Goal: Task Accomplishment & Management: Use online tool/utility

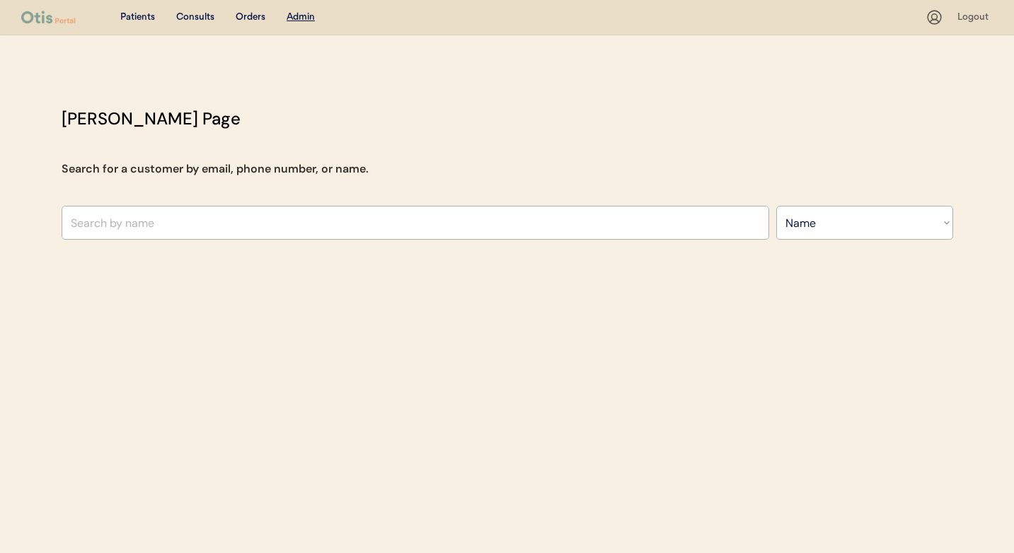
select select ""Name""
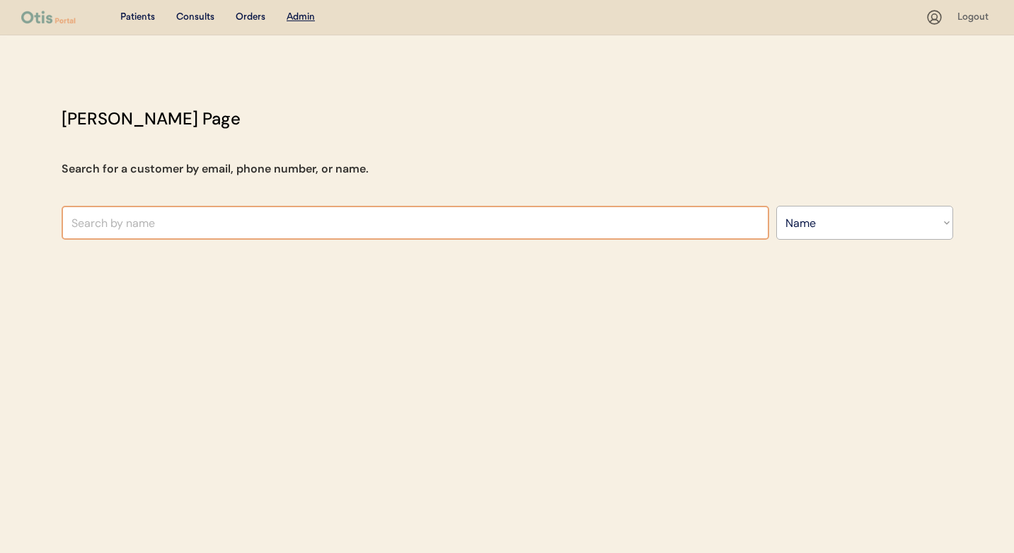
click at [587, 234] on input "text" at bounding box center [416, 223] width 708 height 34
type input "[PERSON_NAME]"
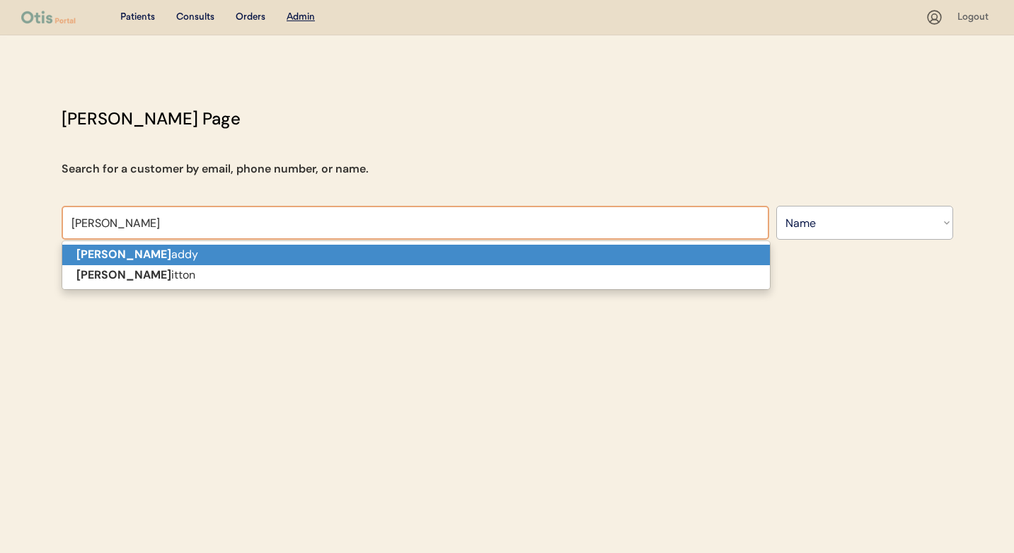
click at [459, 246] on p "[PERSON_NAME] [PERSON_NAME]" at bounding box center [416, 255] width 708 height 21
type input "[PERSON_NAME]"
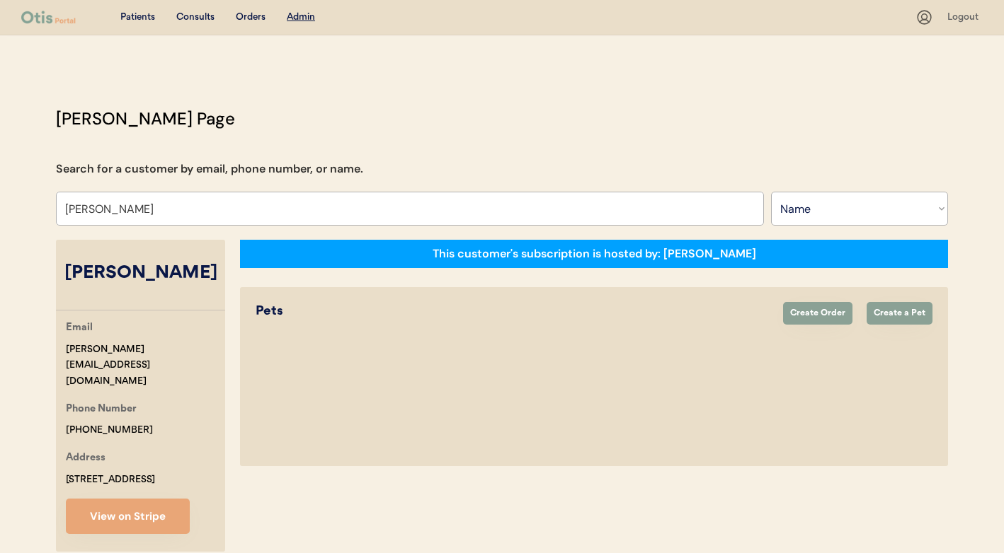
select select "true"
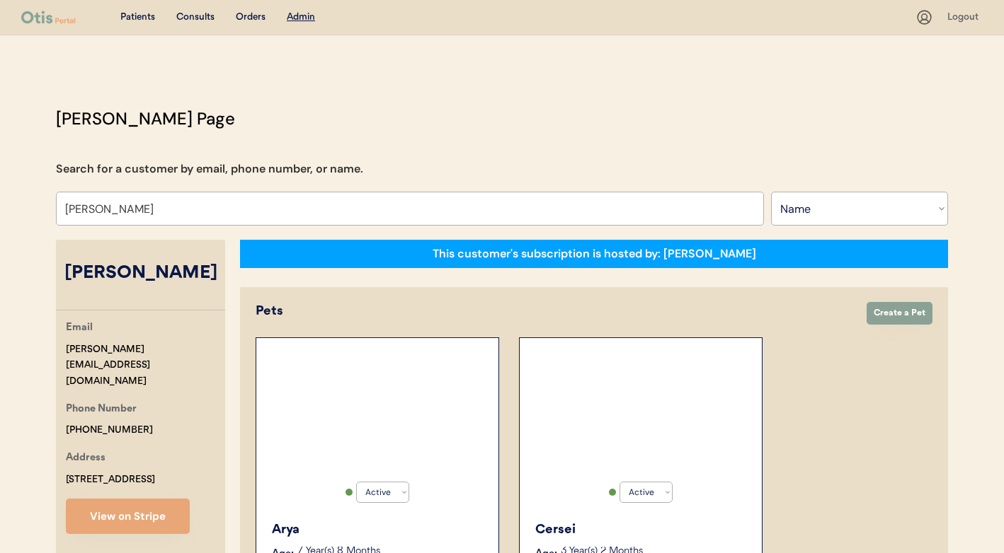
select select "true"
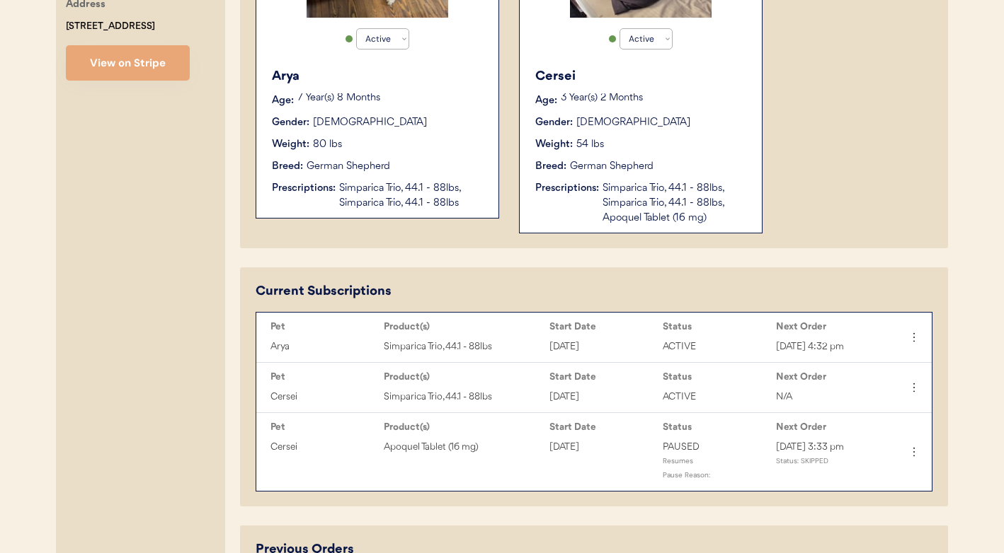
scroll to position [442, 0]
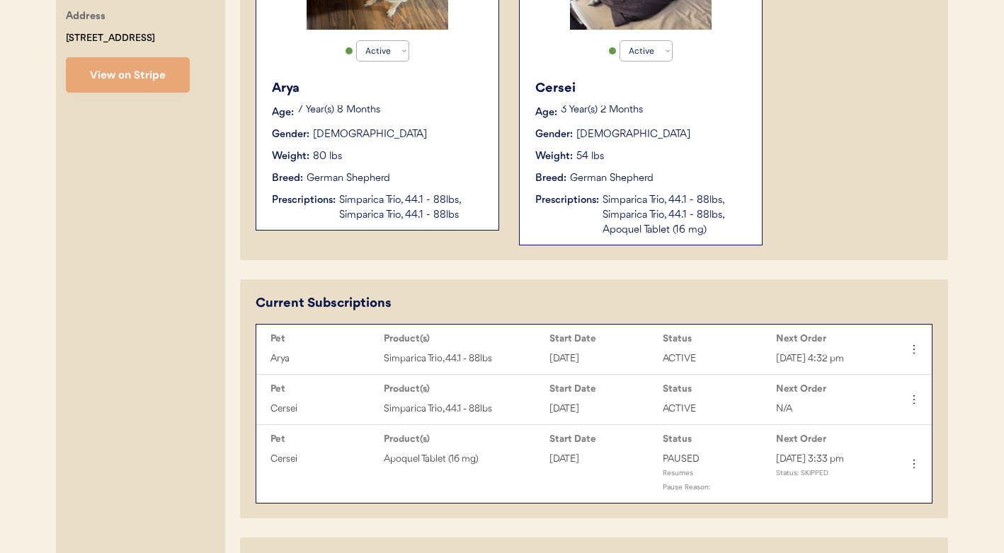
type input "[PERSON_NAME]"
click at [614, 239] on div "Cersei Age: 3 Year(s) 2 Months Gender: Female Weight: 54 lbs Breed: German Shep…" at bounding box center [641, 158] width 228 height 173
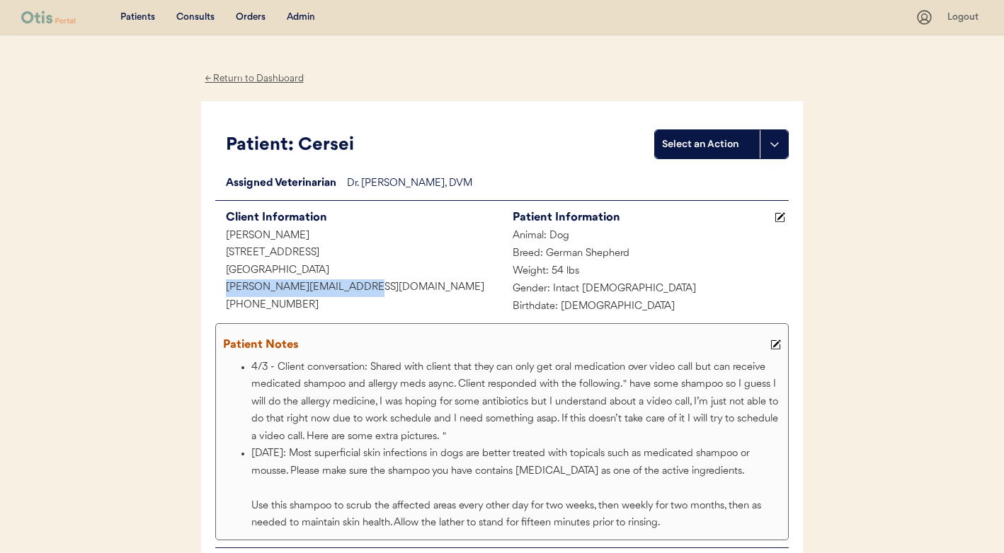
drag, startPoint x: 370, startPoint y: 287, endPoint x: 217, endPoint y: 287, distance: 152.9
click at [217, 287] on div "[PERSON_NAME][EMAIL_ADDRESS][DOMAIN_NAME]" at bounding box center [358, 289] width 287 height 18
copy div "[PERSON_NAME][EMAIL_ADDRESS][DOMAIN_NAME]"
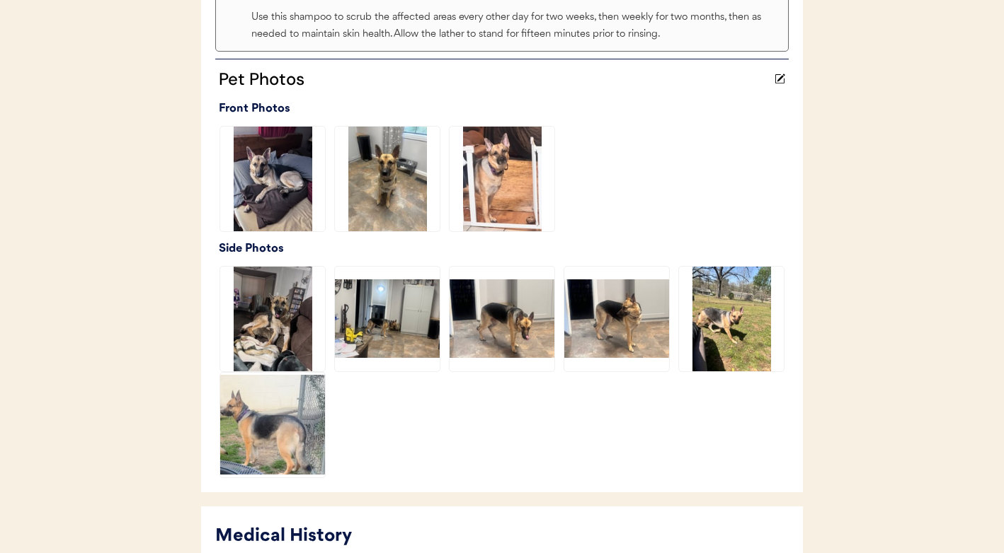
scroll to position [679, 0]
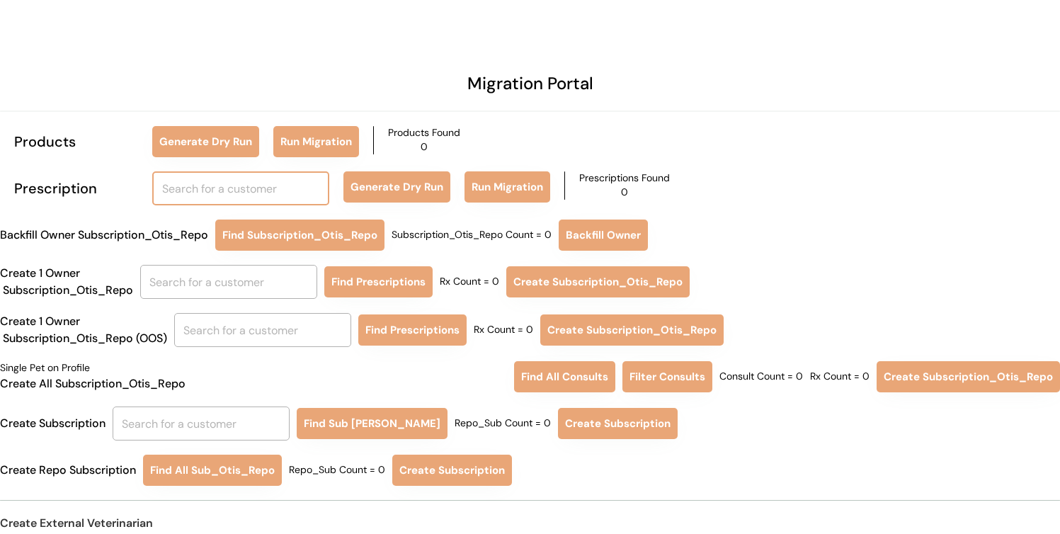
click at [259, 192] on input "text" at bounding box center [240, 188] width 177 height 34
type input "jennifer r"
type input "jennifer reynolds"
type input "[PERSON_NAME]"
type input "jennifer Salzano"
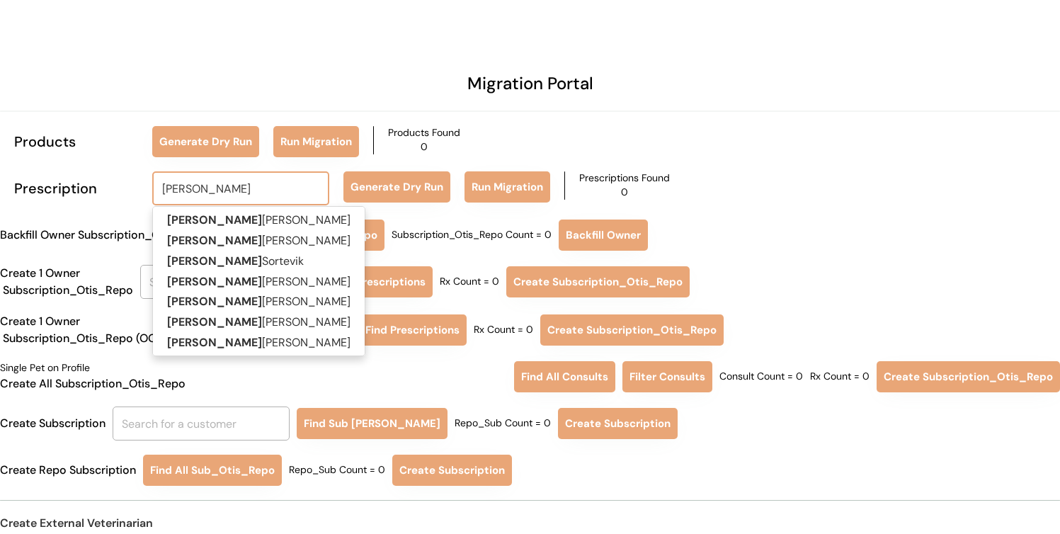
type input "[PERSON_NAME]"
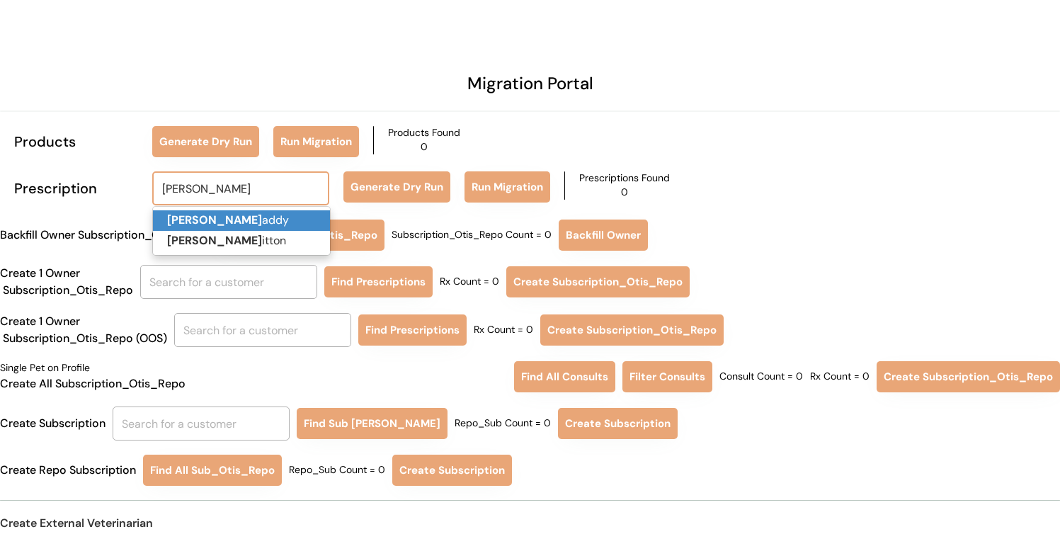
click at [273, 218] on p "[PERSON_NAME] [PERSON_NAME]" at bounding box center [241, 220] width 177 height 21
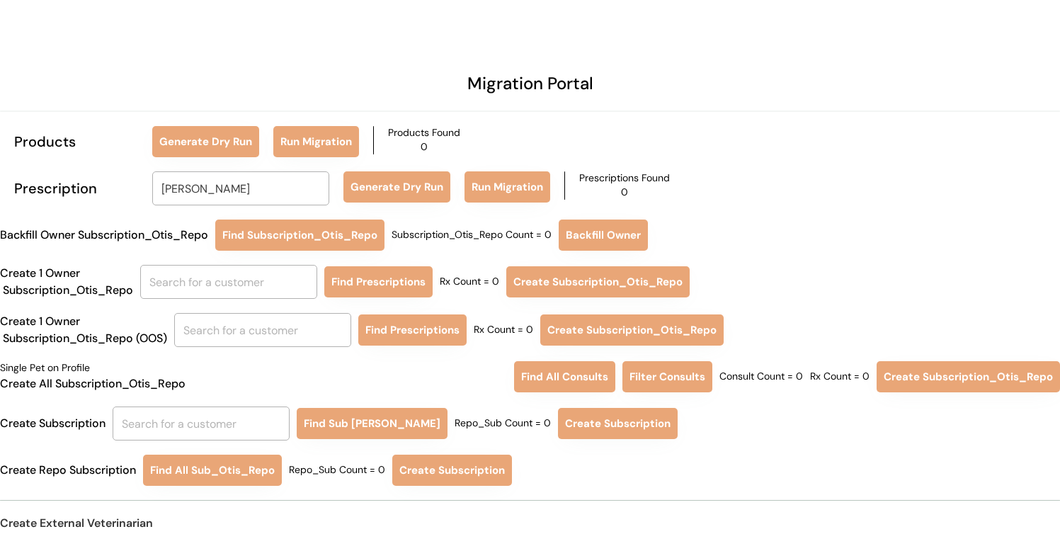
type input "[PERSON_NAME]"
click at [386, 179] on button "Generate Dry Run" at bounding box center [396, 186] width 107 height 31
click at [234, 276] on input "text" at bounding box center [228, 282] width 177 height 34
type input "k"
type input "je"
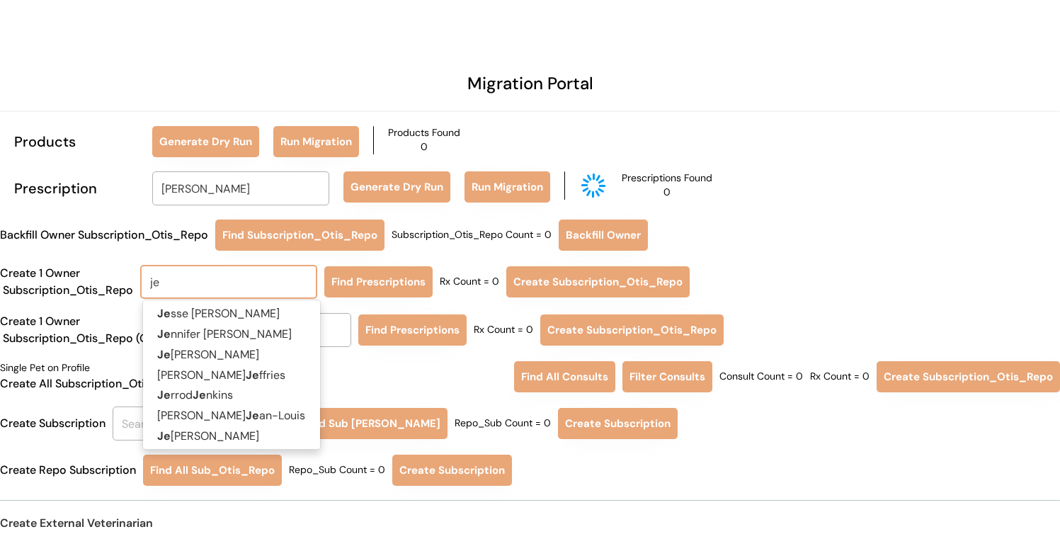
type input "jesse Wilcox"
type input "jen"
type input "jennifer Salzano"
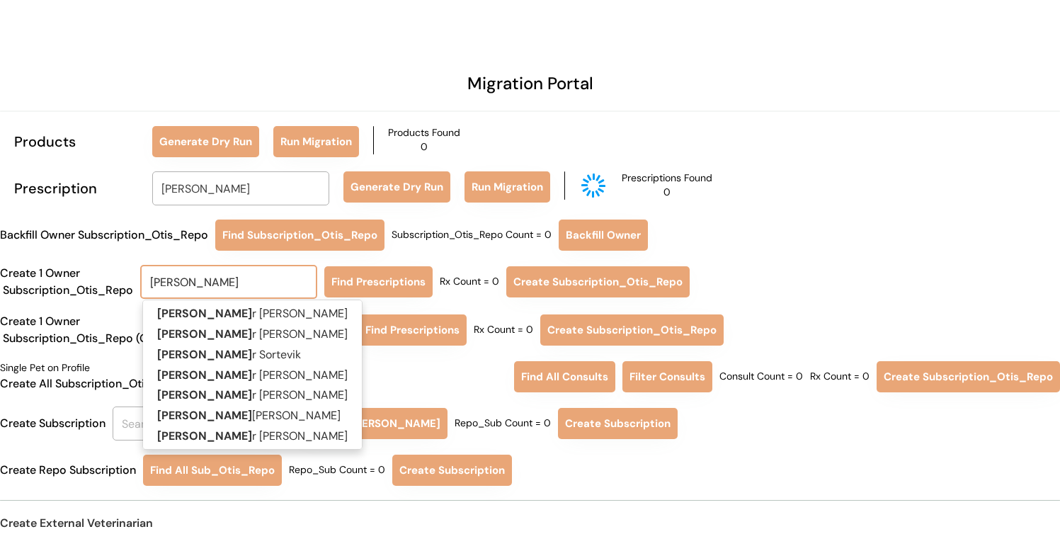
type input "jennifer"
type input "jennifer b"
type input "jennifer braddy"
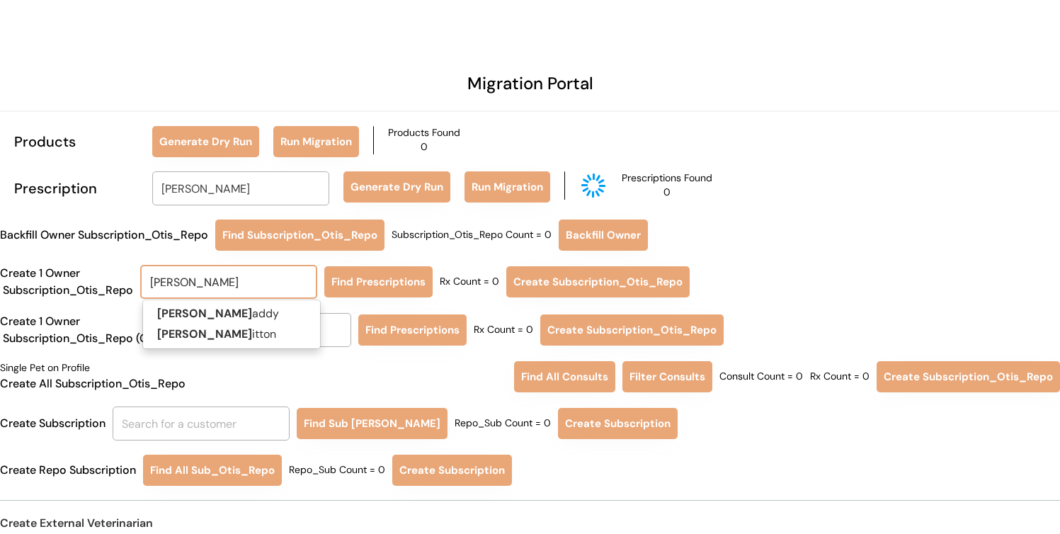
type input "jennifer brad"
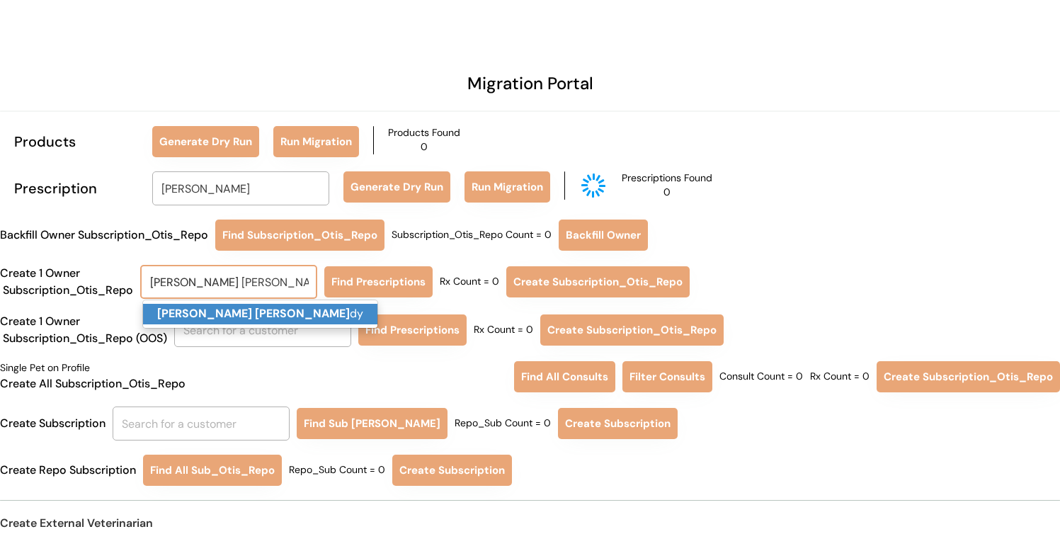
click at [237, 314] on p "Jennifer Brad dy" at bounding box center [260, 314] width 234 height 21
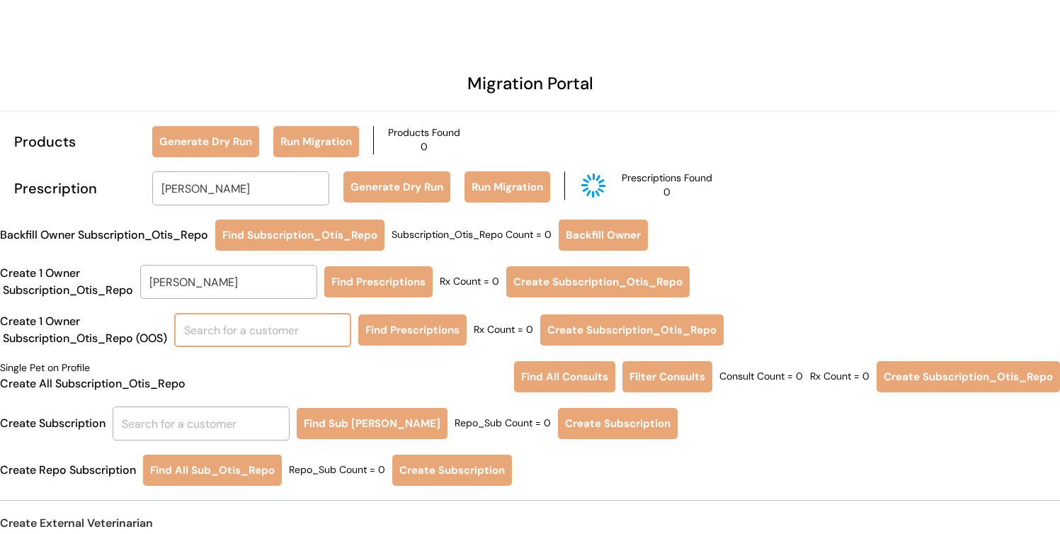
type input "Jennifer Braddy"
click at [389, 267] on button "Find Prescriptions" at bounding box center [378, 281] width 108 height 31
click at [352, 283] on button "Find Prescriptions" at bounding box center [378, 281] width 108 height 31
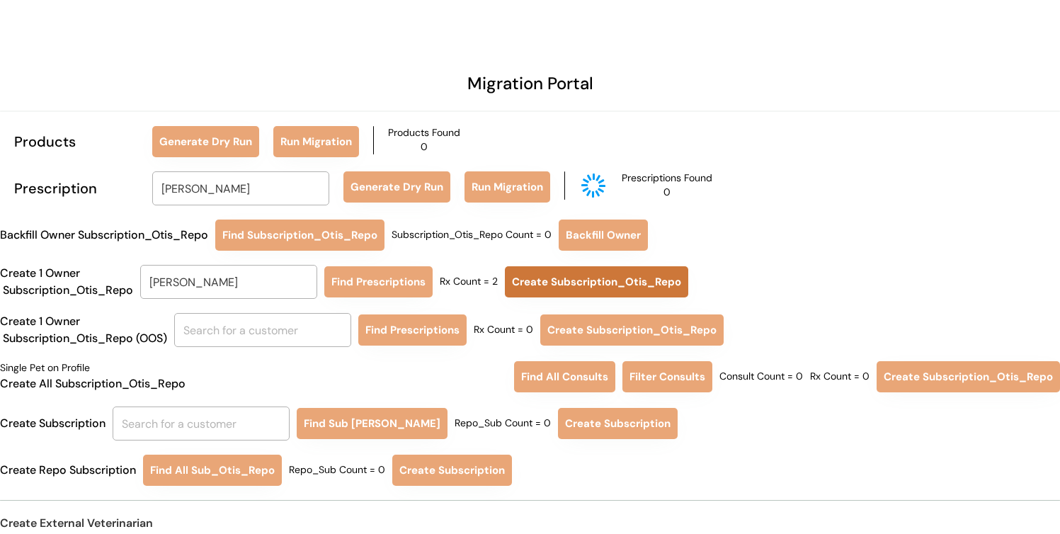
click at [533, 283] on button "Create Subscription_Otis_Repo" at bounding box center [596, 281] width 183 height 31
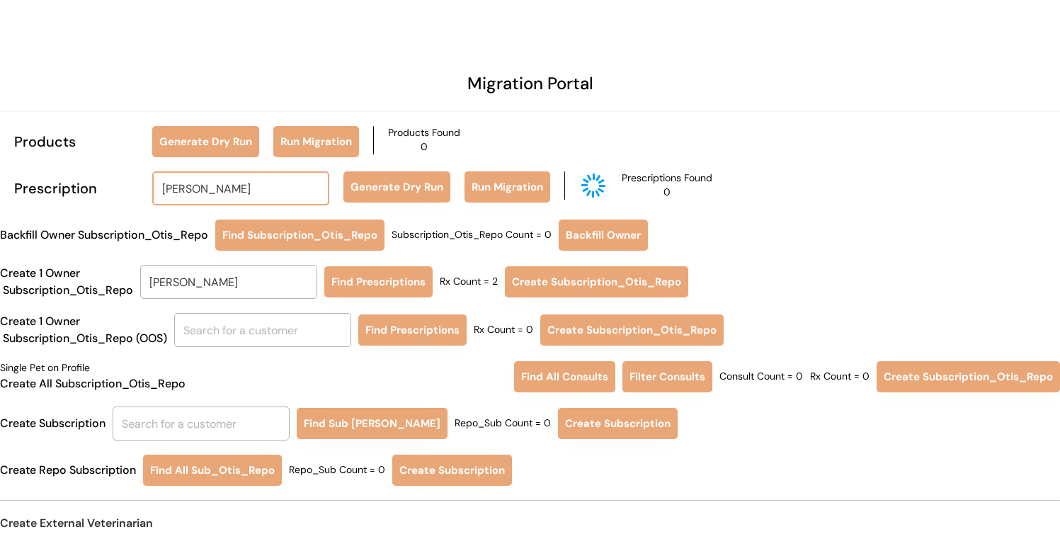
click at [256, 180] on input "Jennifer Braddy" at bounding box center [240, 188] width 177 height 34
type input "je"
type input "jesse Wilcox"
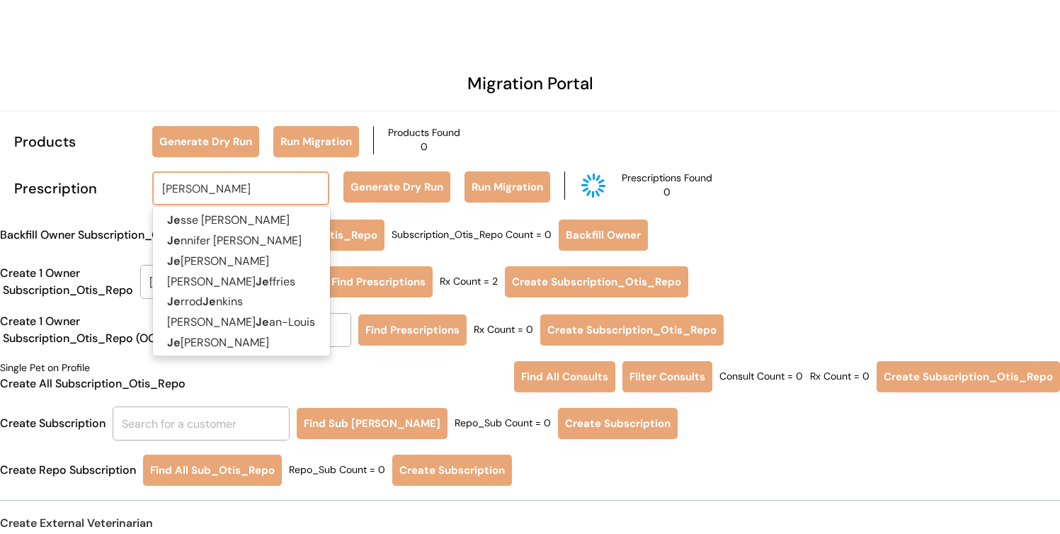
type input "jeff abra"
type input "jeff abrahamson"
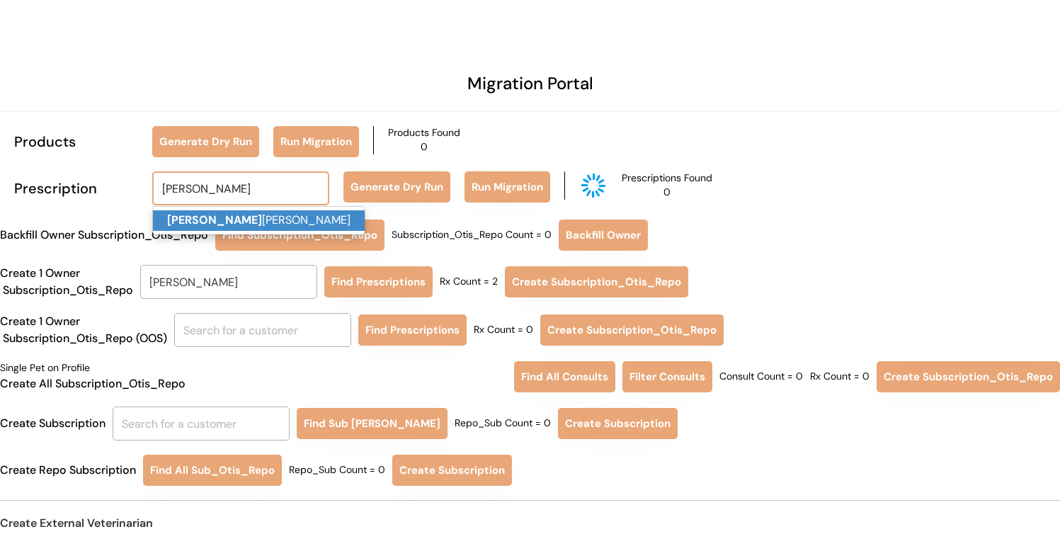
click at [243, 221] on p "Jeff Abra hamson" at bounding box center [259, 220] width 212 height 21
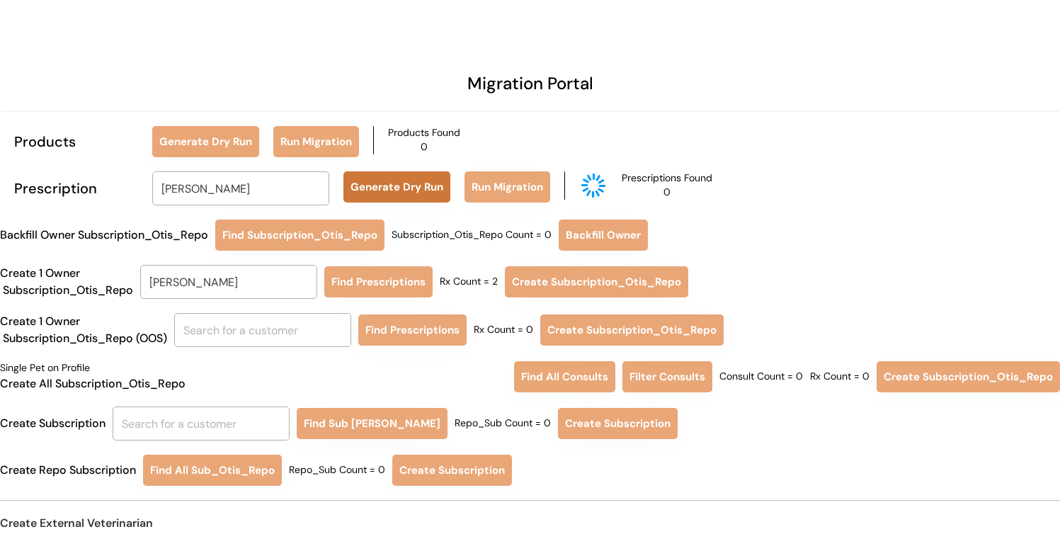
type input "[PERSON_NAME]"
click at [403, 194] on button "Generate Dry Run" at bounding box center [396, 186] width 107 height 31
click at [273, 295] on input "Jennifer Braddy" at bounding box center [228, 282] width 177 height 34
type input "je"
type input "jesse Wilcox"
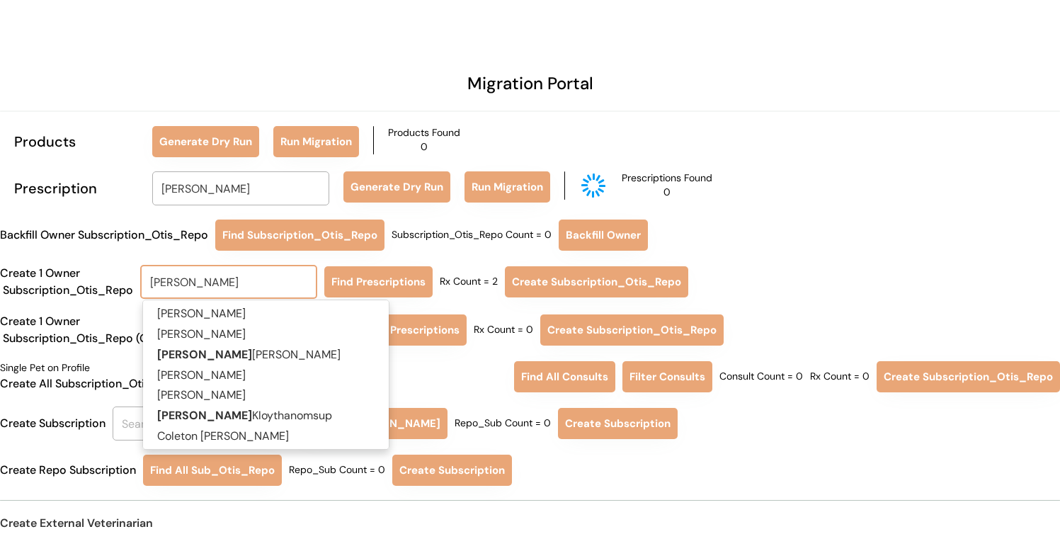
type input "jeff ab"
type input "jeff abrahamson"
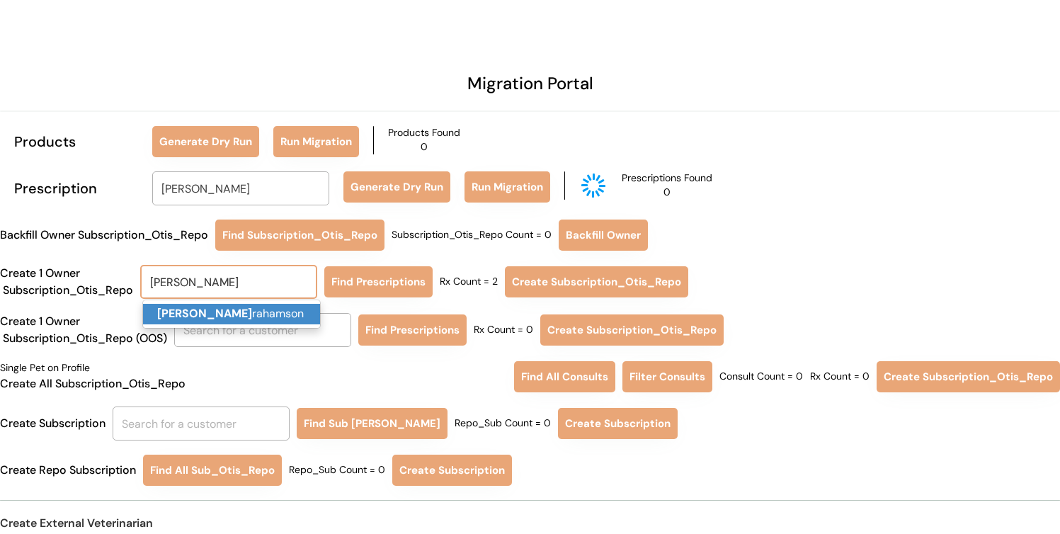
click at [269, 321] on p "Jeff Ab rahamson" at bounding box center [231, 314] width 177 height 21
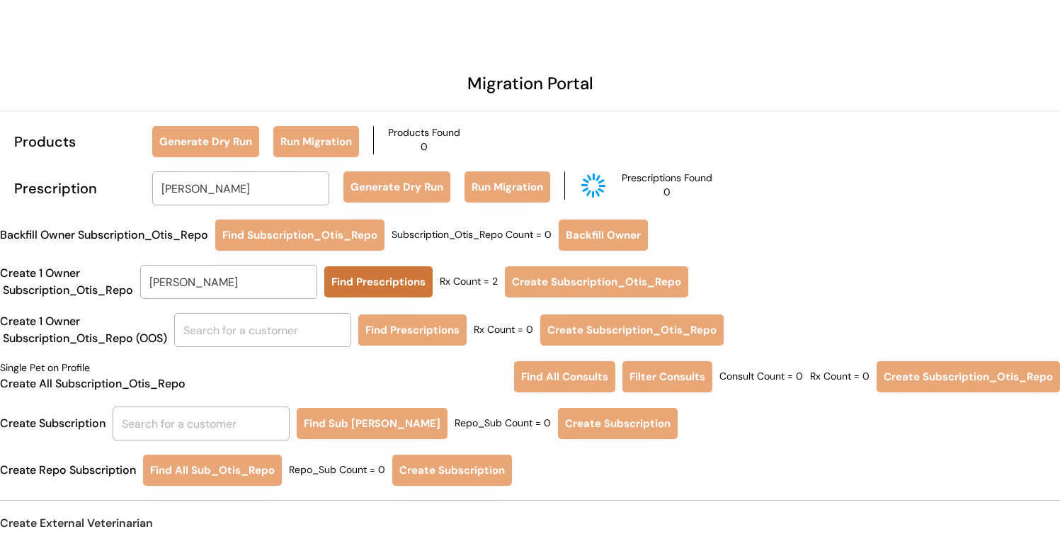
type input "[PERSON_NAME]"
click at [382, 284] on button "Find Prescriptions" at bounding box center [378, 281] width 108 height 31
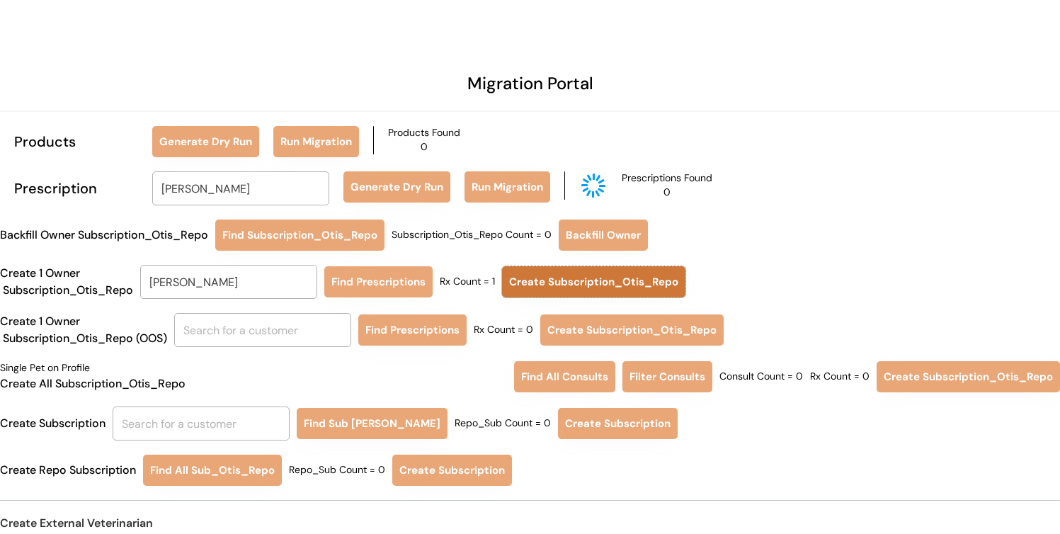
click at [563, 284] on button "Create Subscription_Otis_Repo" at bounding box center [593, 281] width 183 height 31
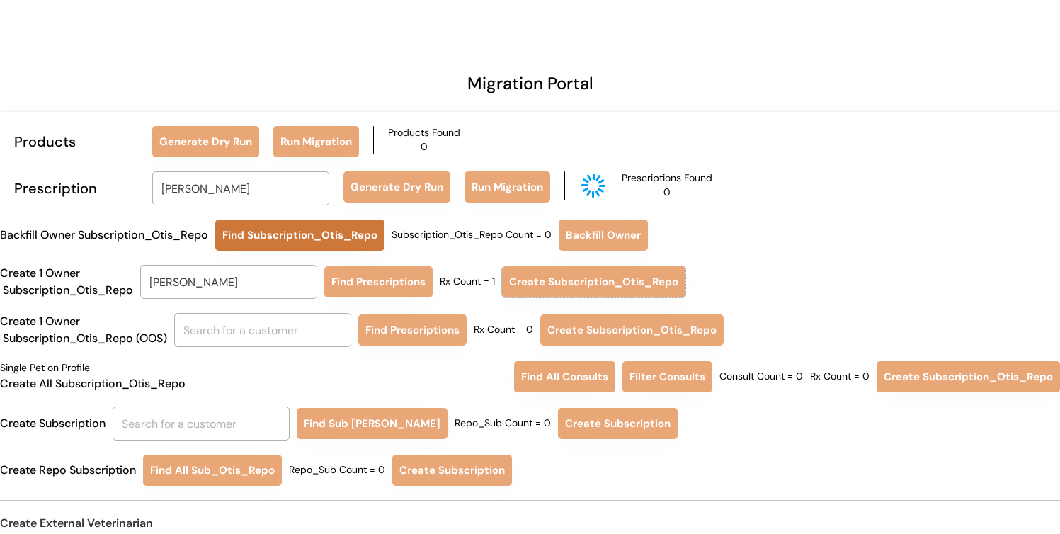
click at [280, 197] on input "Jeff Abrahamson" at bounding box center [240, 188] width 177 height 34
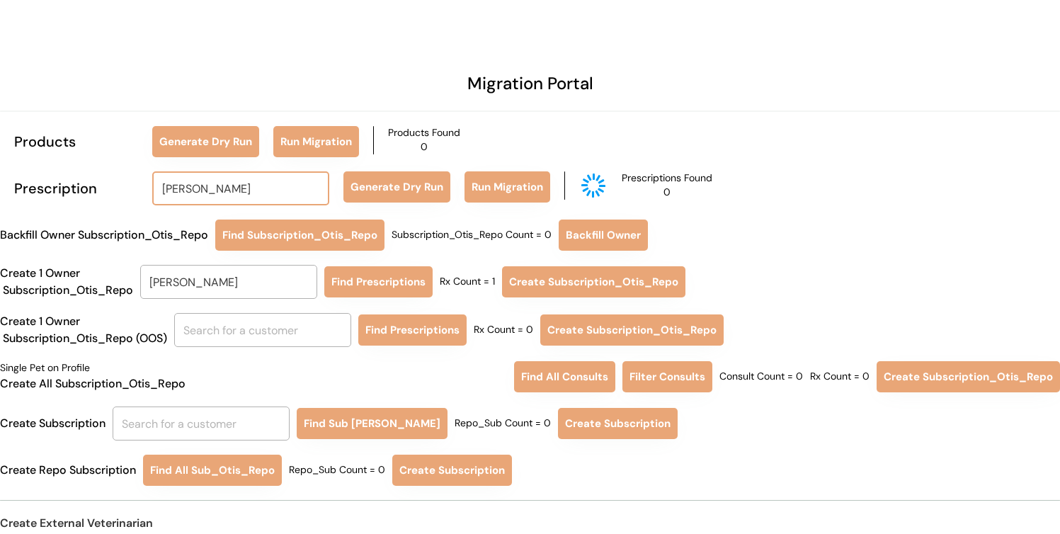
type input "laura cl"
type input "laura clegg"
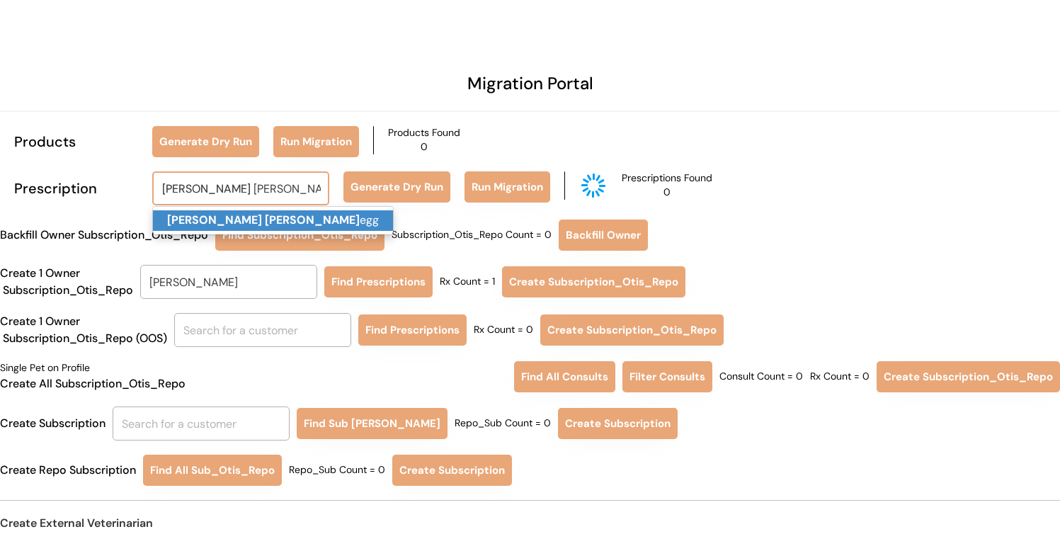
click at [276, 220] on p "Laura Cl egg" at bounding box center [273, 220] width 240 height 21
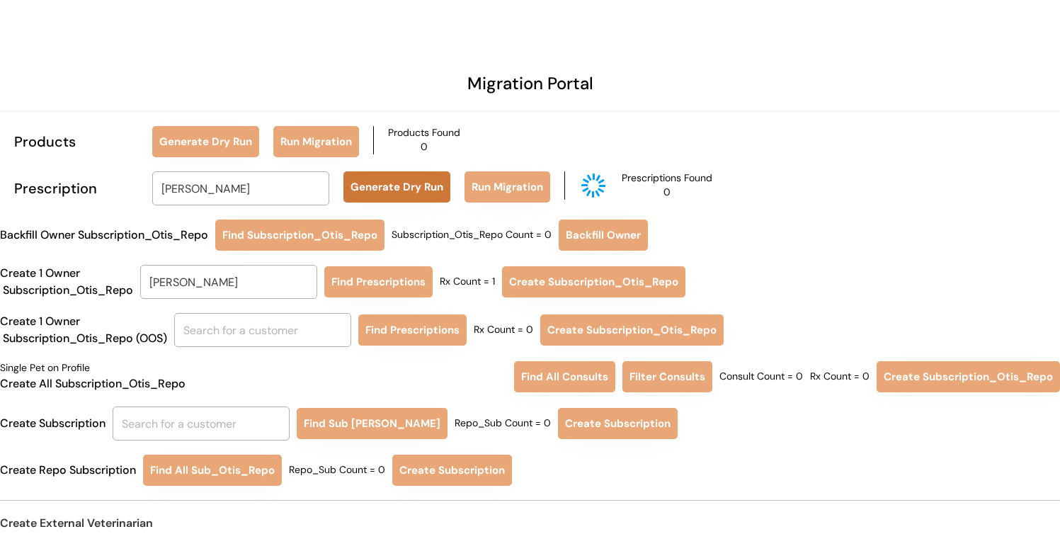
type input "Laura Clegg"
click at [407, 198] on button "Generate Dry Run" at bounding box center [396, 186] width 107 height 31
click at [275, 287] on input "Jeff Abrahamson" at bounding box center [228, 282] width 177 height 34
type input "la"
type input "laura Fox"
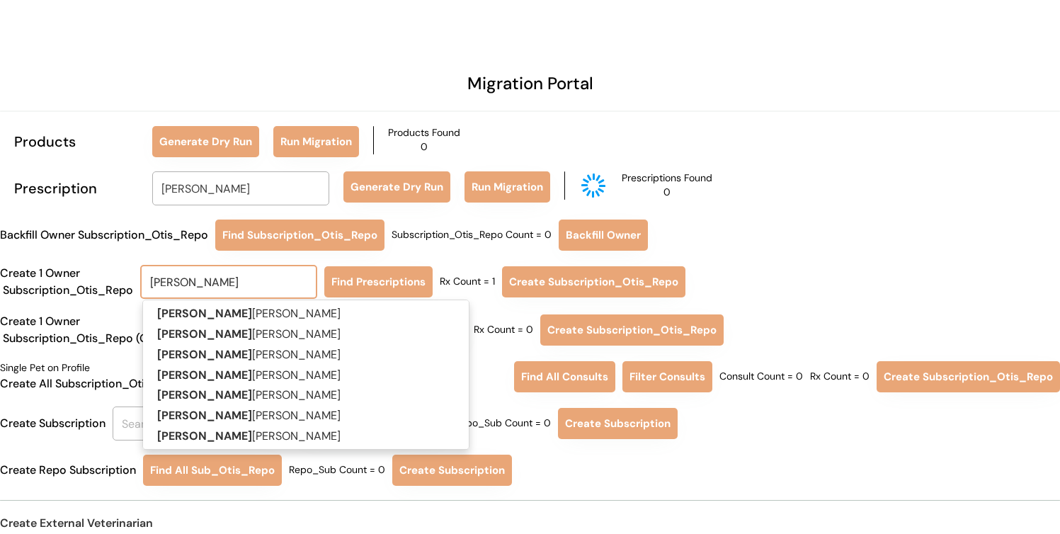
type input "laura"
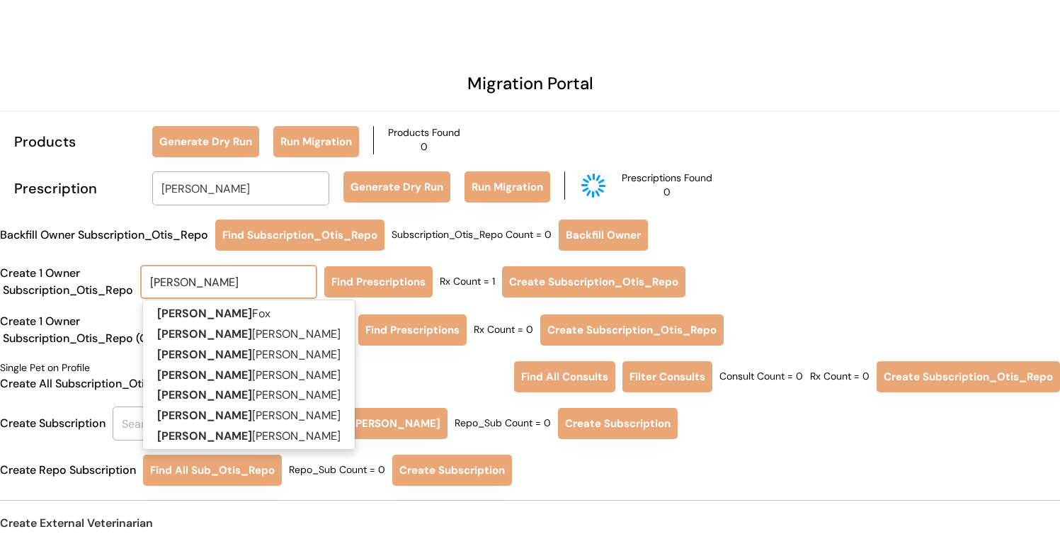
type input "laura c"
type input "laura clegg"
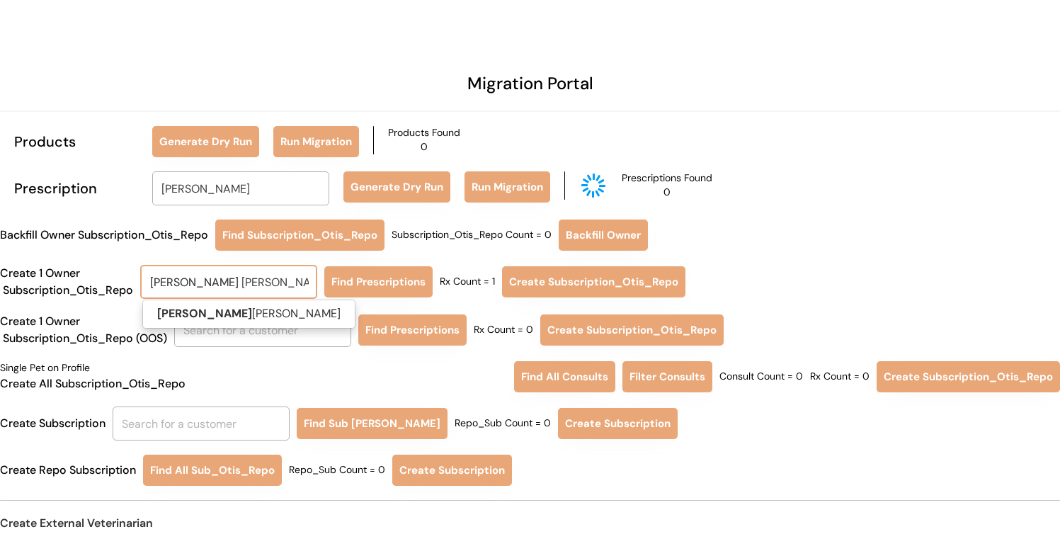
type input "laura cle"
click at [272, 312] on p "Laura Cle gg" at bounding box center [231, 314] width 177 height 21
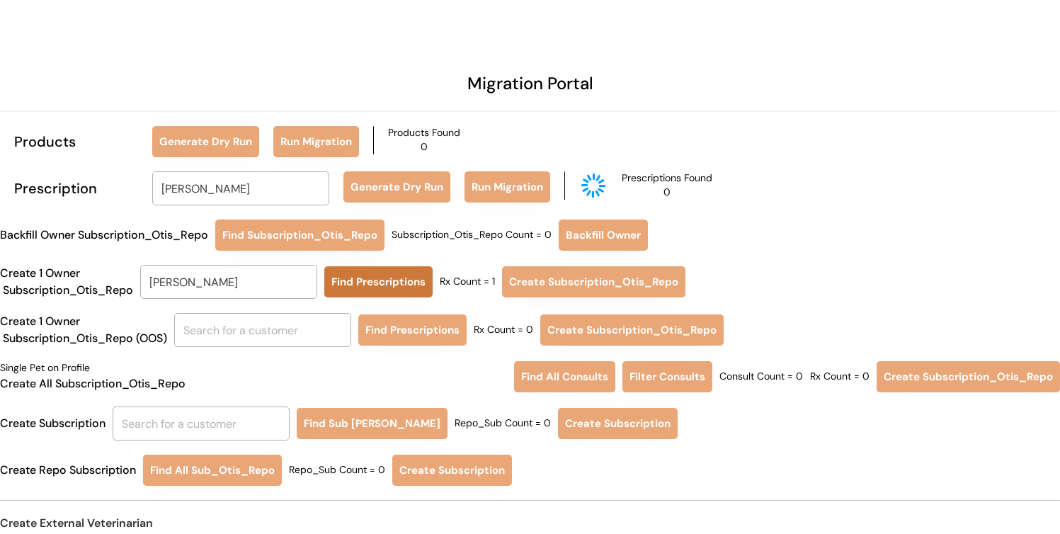
type input "Laura Clegg"
click at [372, 294] on button "Find Prescriptions" at bounding box center [378, 281] width 108 height 31
click at [372, 273] on button "Find Prescriptions" at bounding box center [378, 281] width 108 height 31
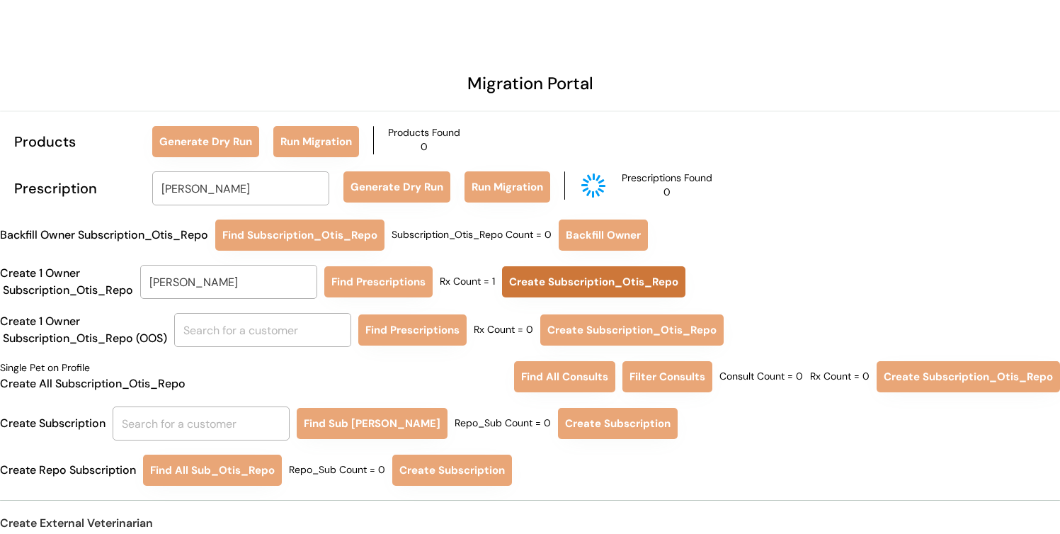
click at [575, 280] on button "Create Subscription_Otis_Repo" at bounding box center [593, 281] width 183 height 31
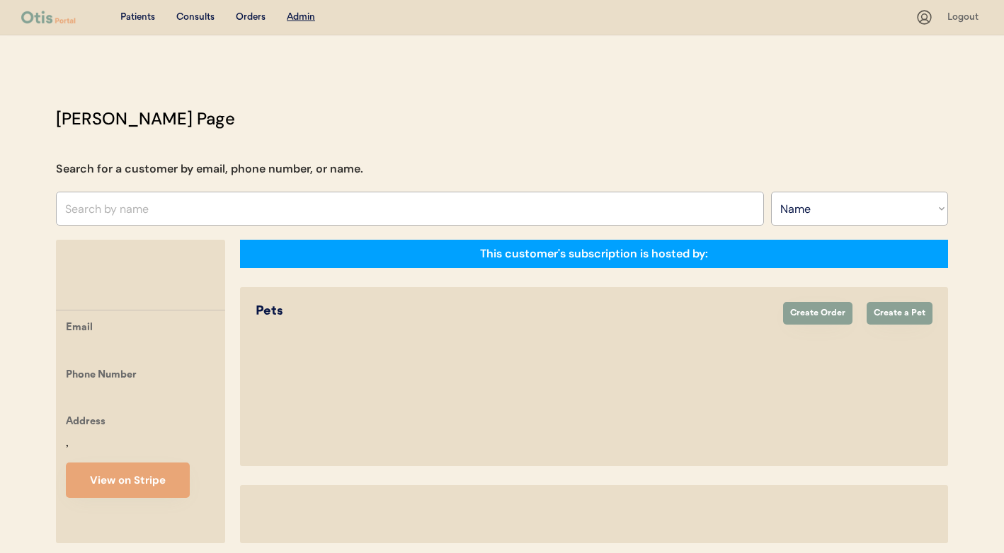
select select ""Name""
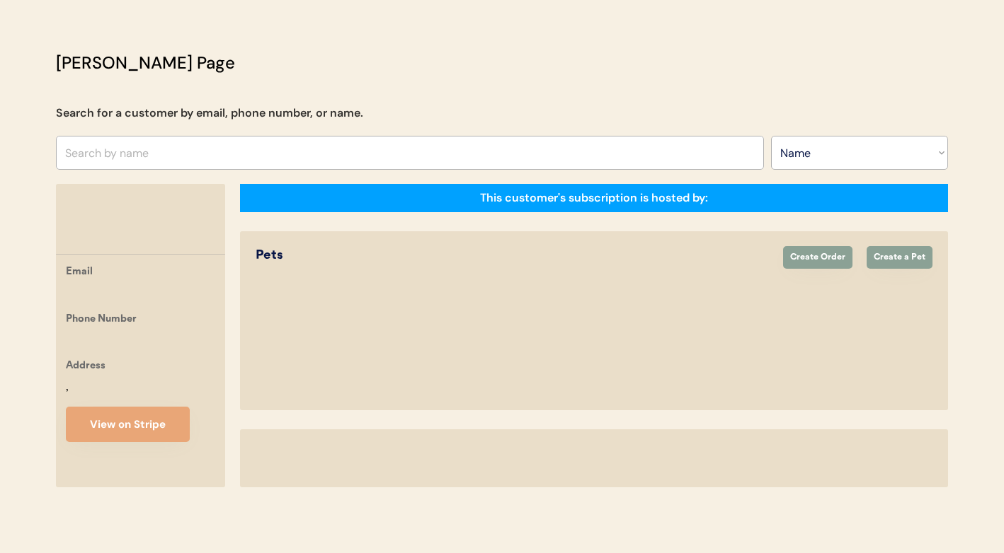
select select "true"
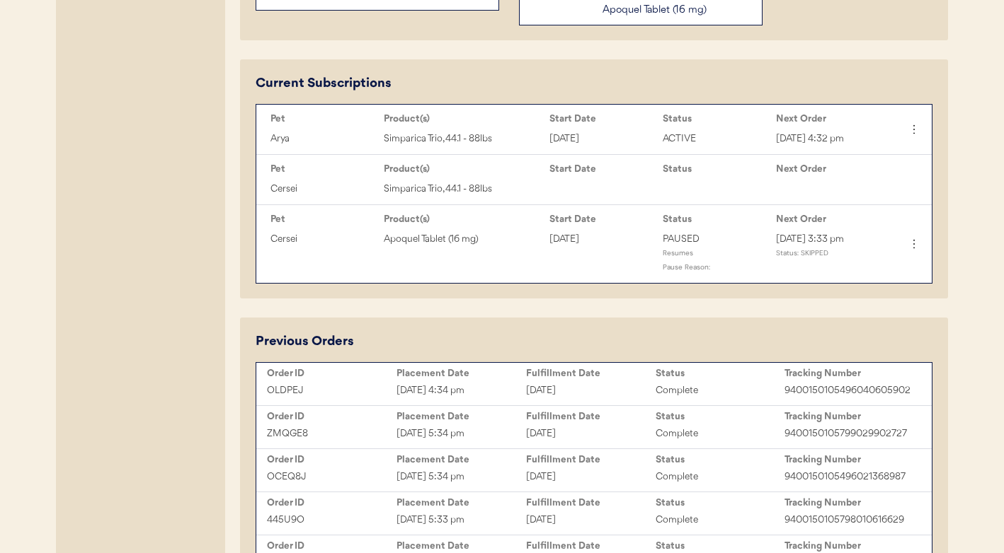
scroll to position [528, 0]
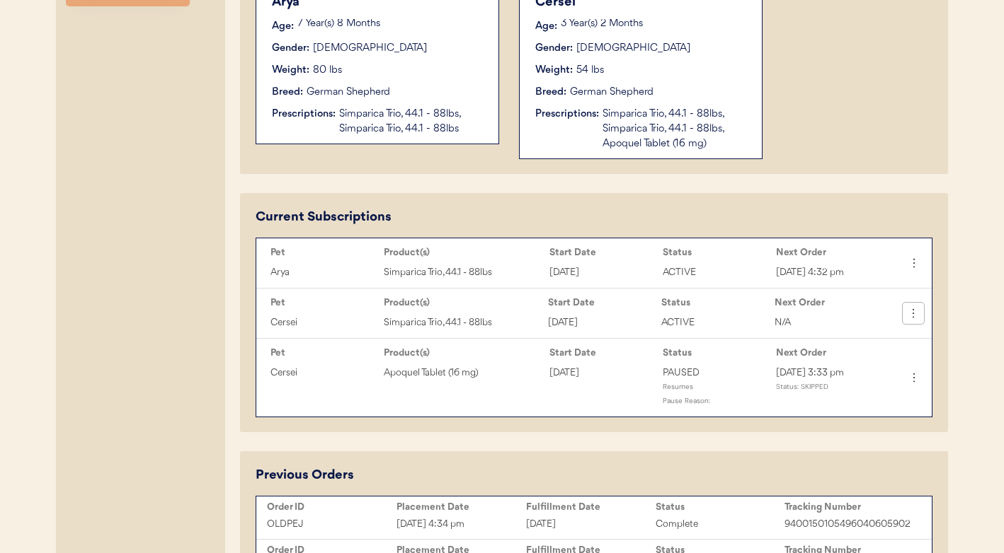
click at [908, 318] on icon at bounding box center [913, 313] width 14 height 14
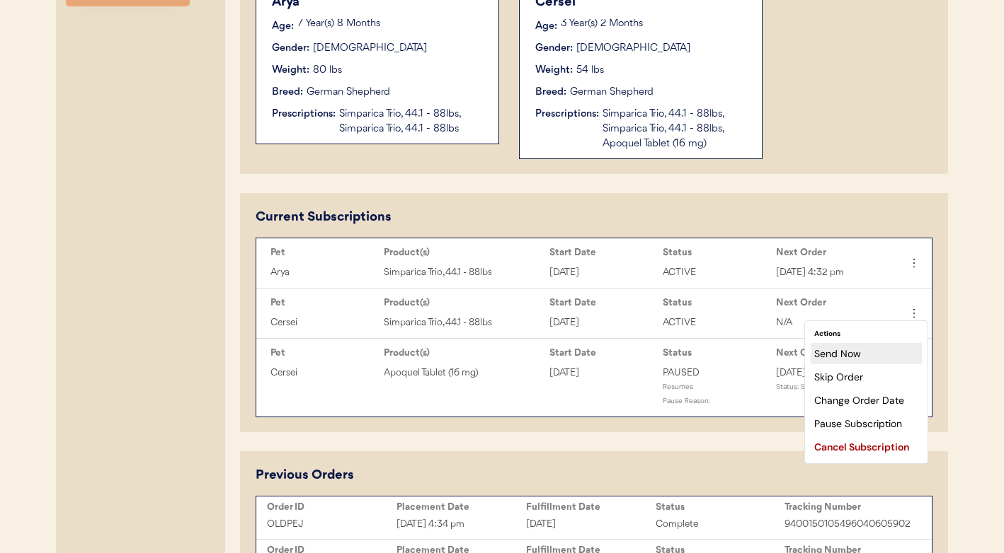
click at [890, 354] on div "Send Now" at bounding box center [865, 353] width 111 height 21
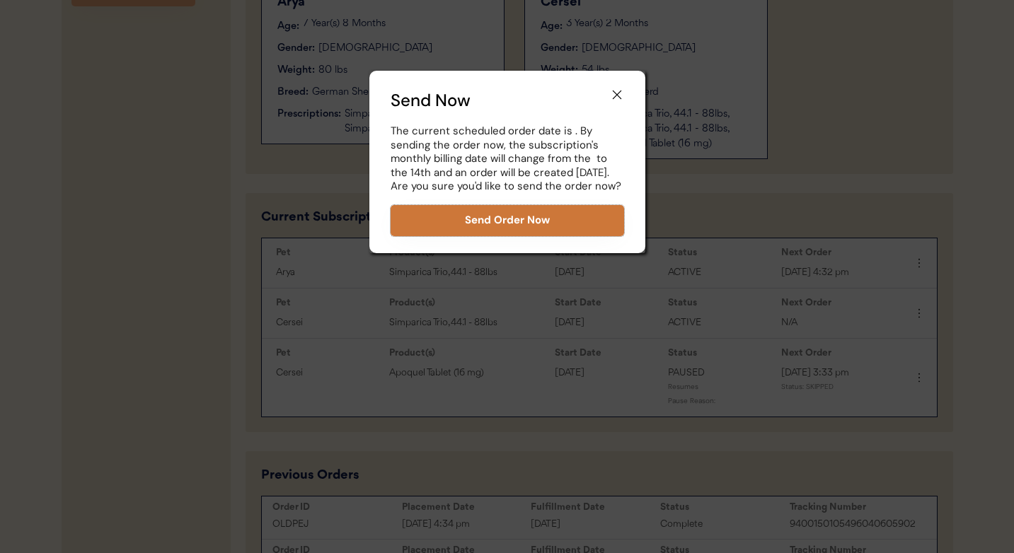
click at [574, 227] on button "Send Order Now" at bounding box center [508, 220] width 234 height 31
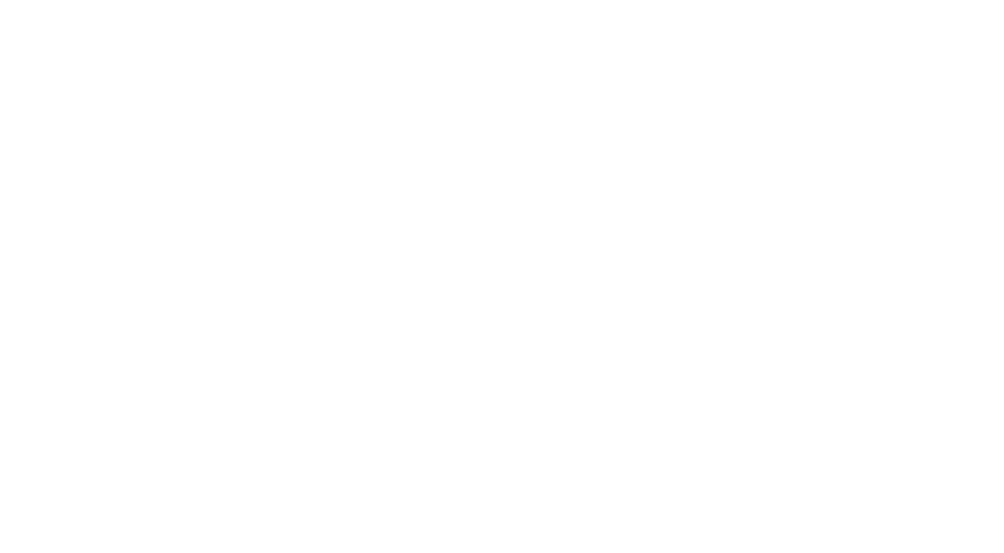
select select ""Name""
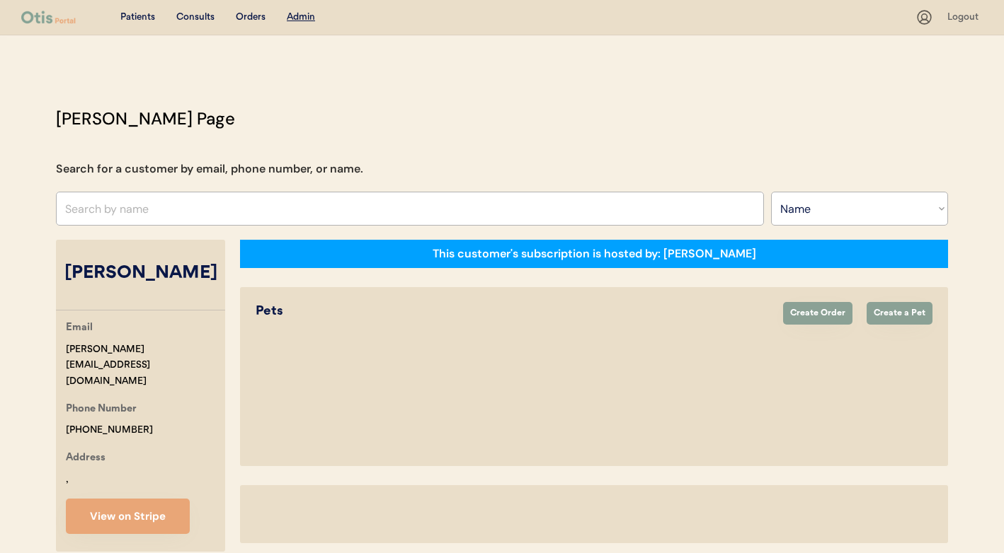
select select "true"
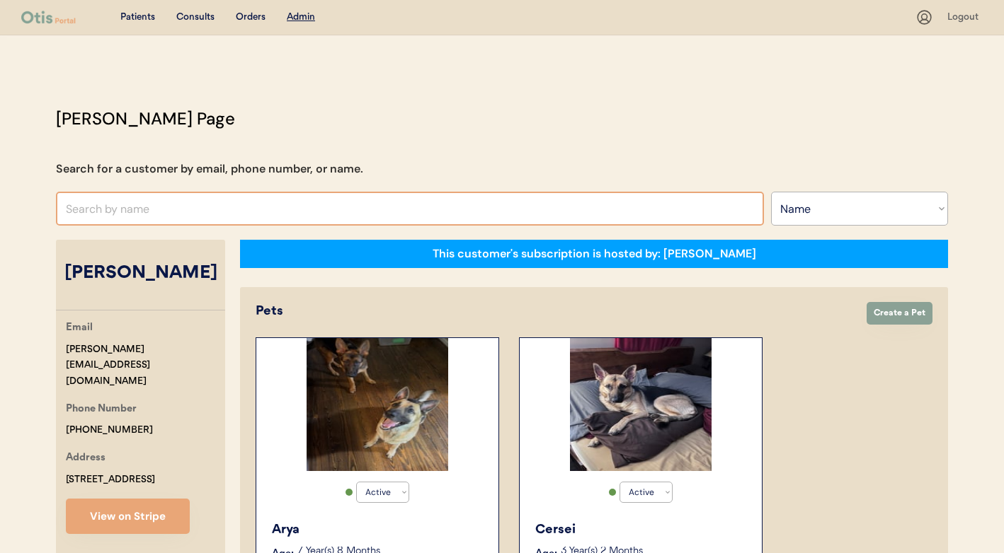
click at [532, 200] on input "text" at bounding box center [410, 209] width 708 height 34
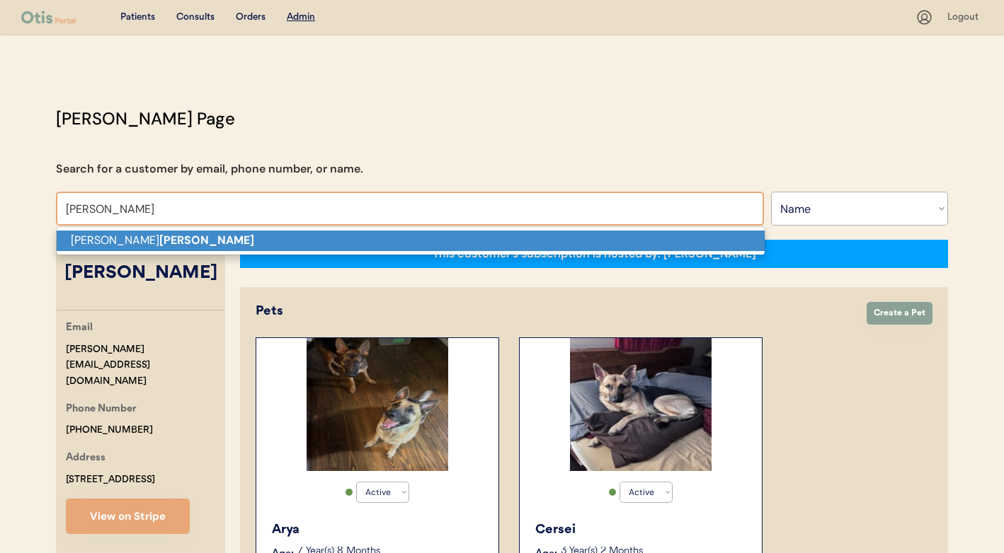
click at [481, 236] on p "Laura Clegg" at bounding box center [411, 241] width 708 height 21
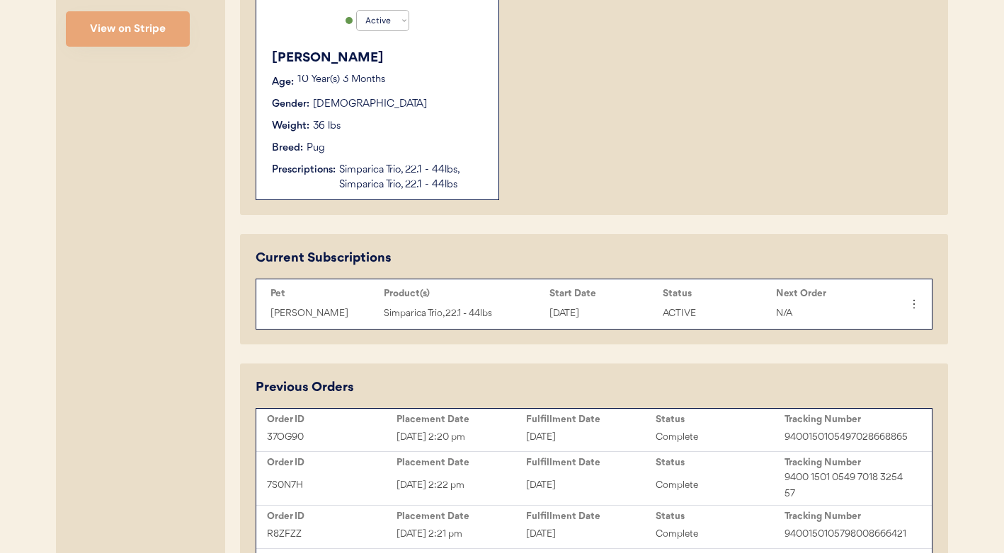
scroll to position [520, 0]
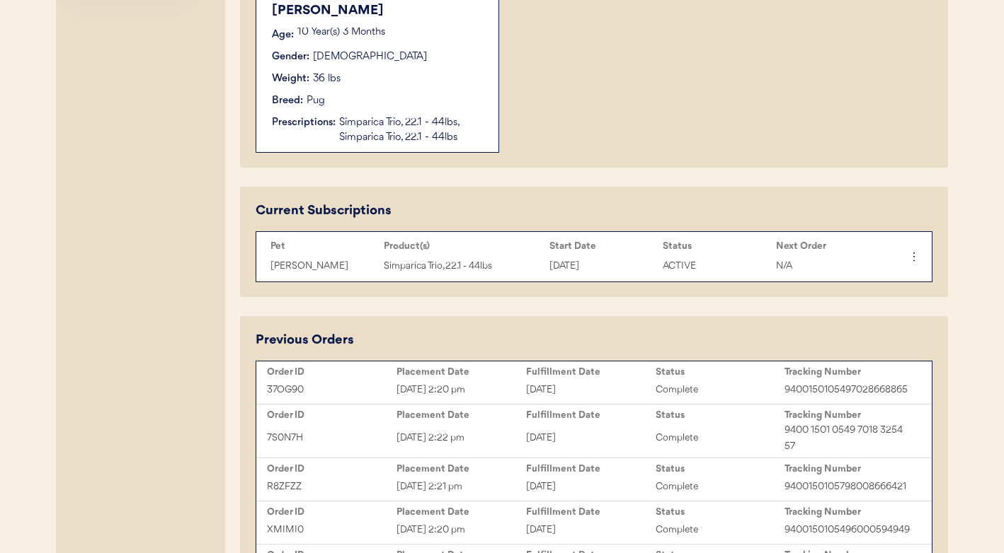
type input "[PERSON_NAME]"
click at [512, 367] on div "Placement Date" at bounding box center [461, 372] width 130 height 11
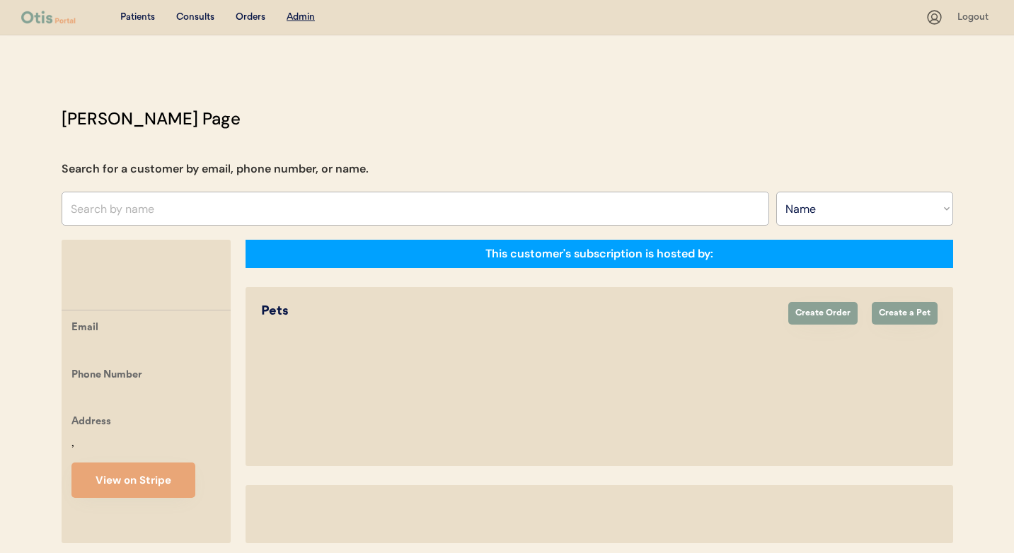
select select ""Name""
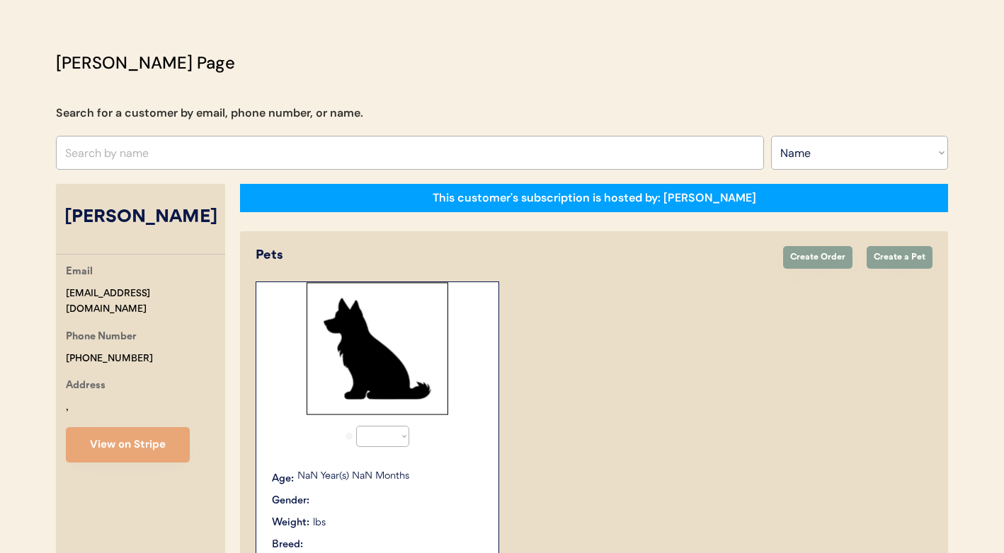
select select "true"
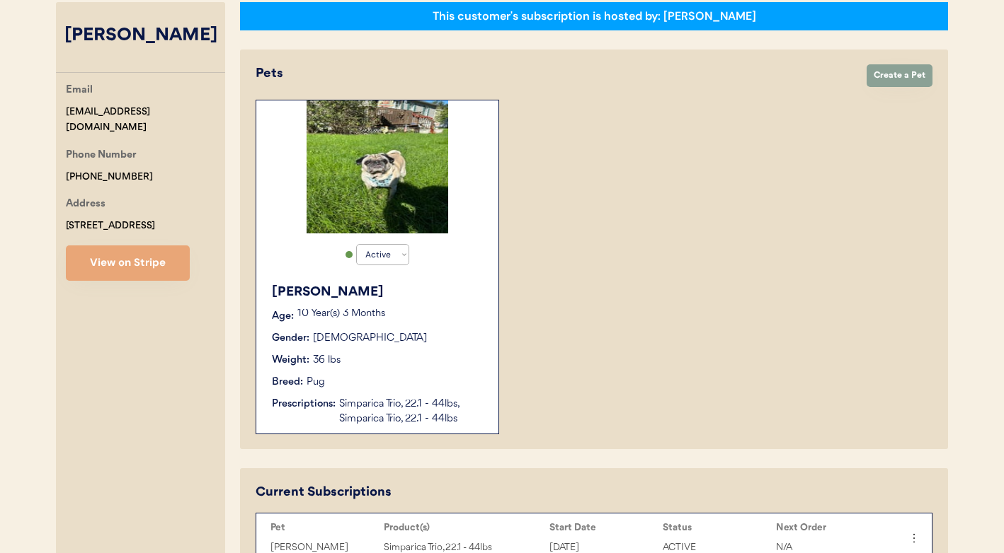
scroll to position [65, 0]
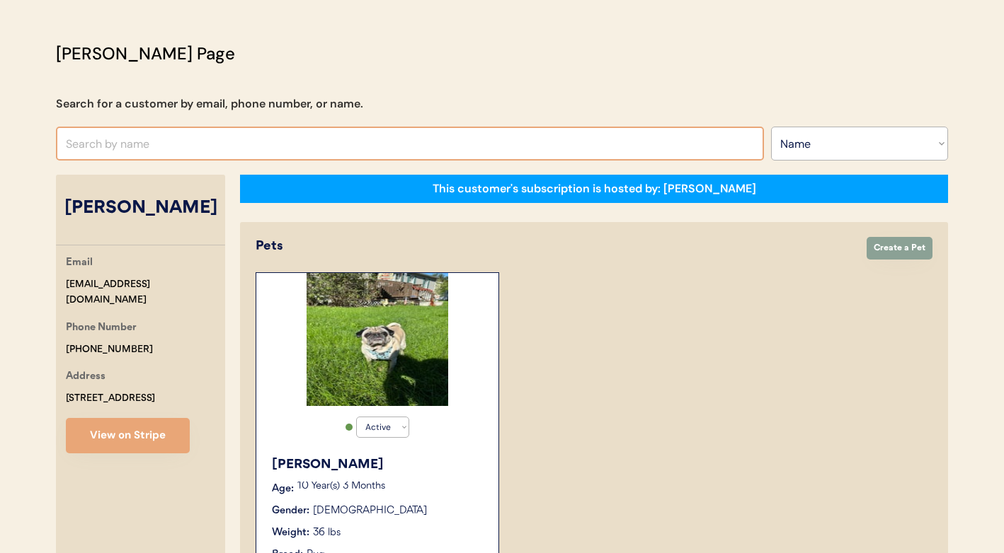
click at [409, 144] on input "text" at bounding box center [410, 144] width 708 height 34
type input "[PERSON_NAME]"
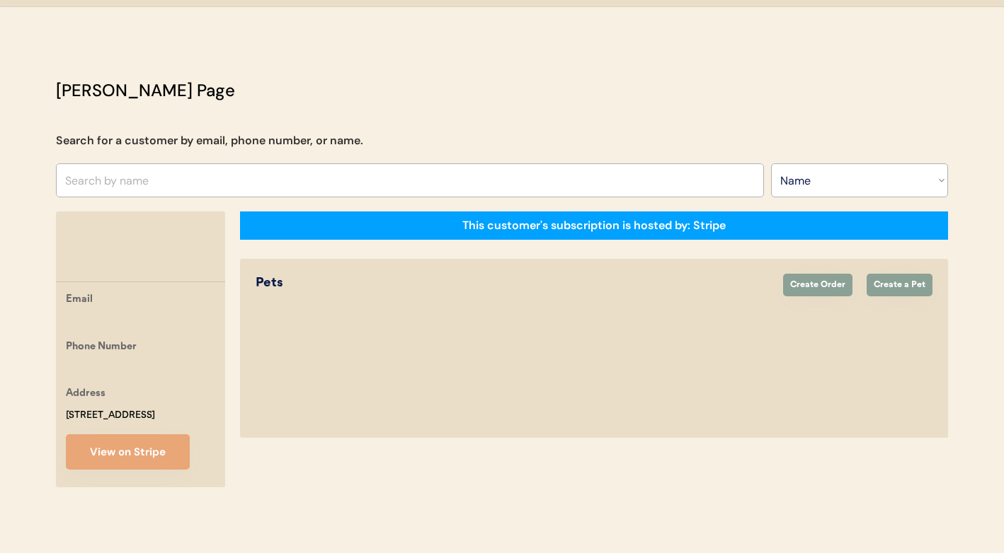
scroll to position [45, 0]
click at [406, 164] on input "text" at bounding box center [410, 181] width 708 height 34
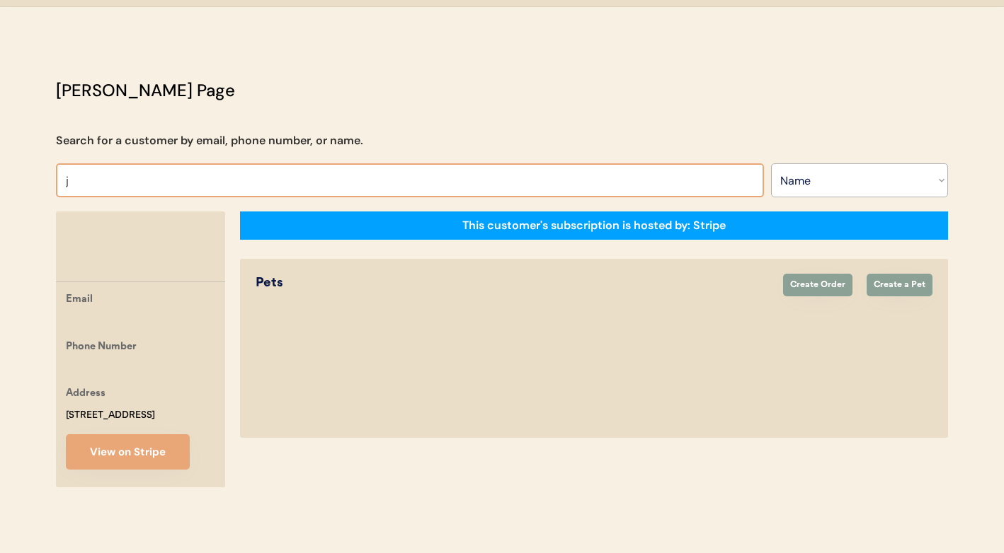
type input "je"
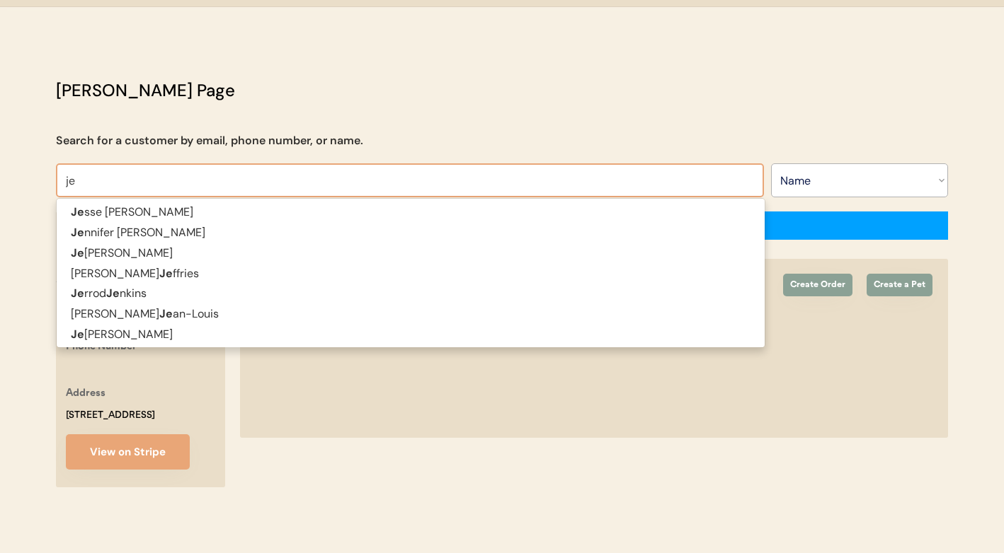
type input "jesse Wilcox"
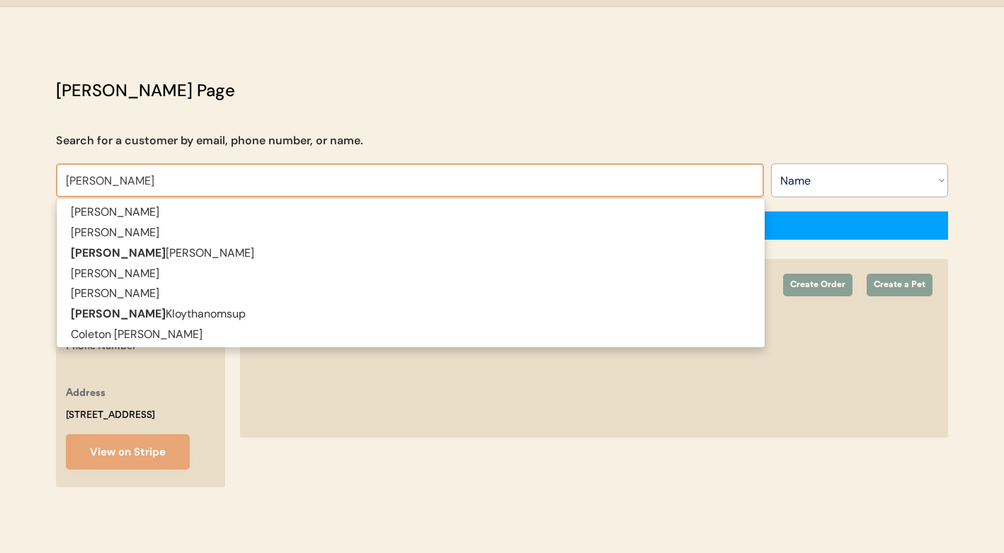
type input "jeff a"
type input "jeff abrahamson"
type input "jeff ab"
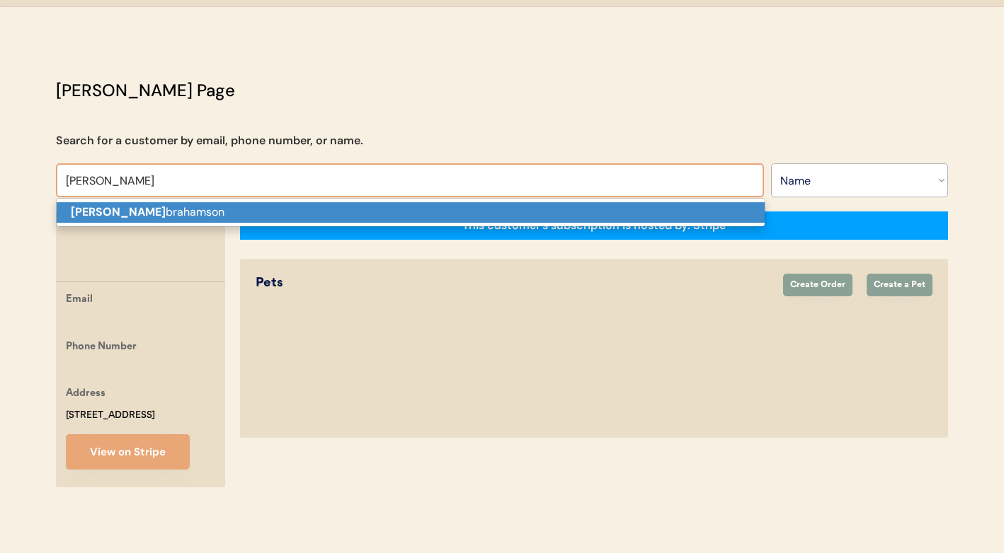
click at [401, 202] on p "Jeff A brahamson" at bounding box center [411, 212] width 708 height 21
type input "[PERSON_NAME]"
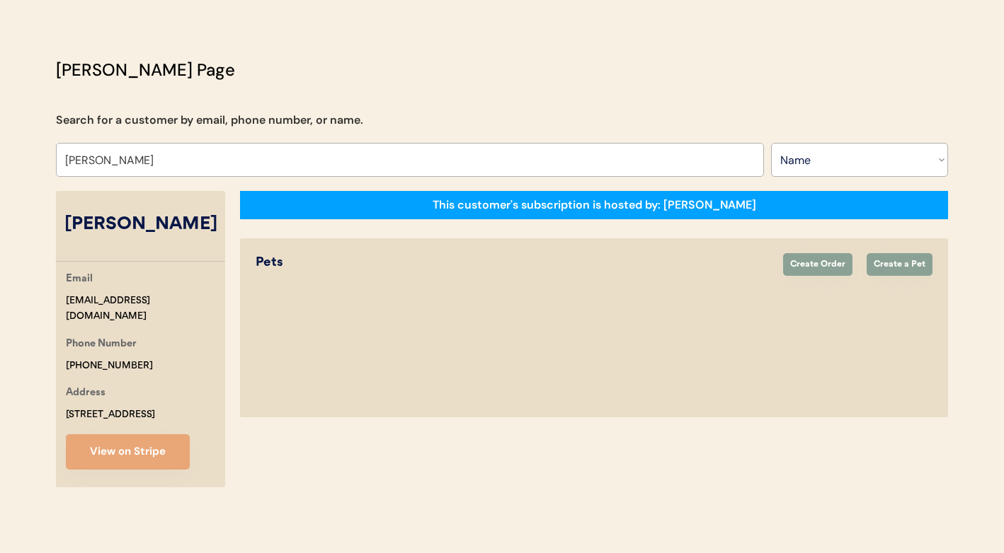
select select "true"
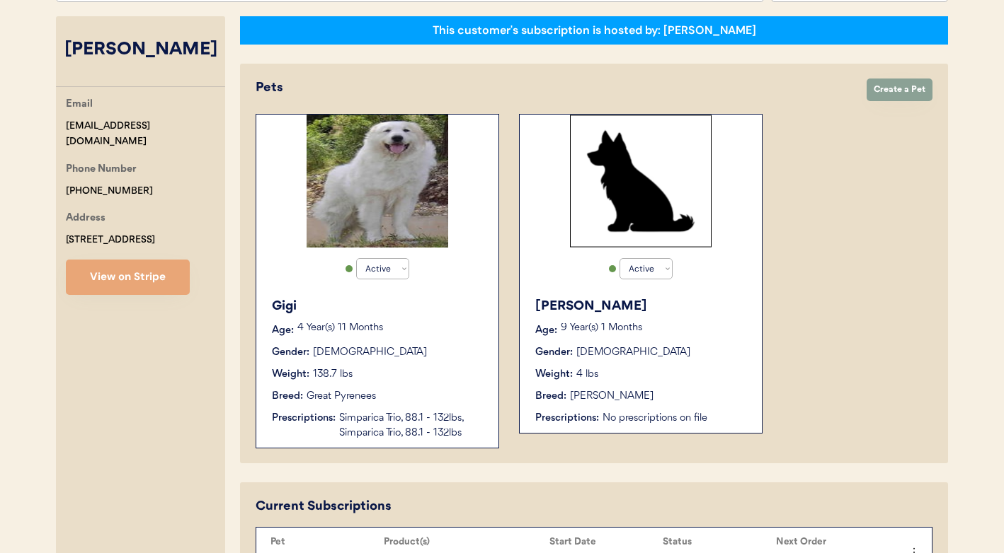
scroll to position [481, 0]
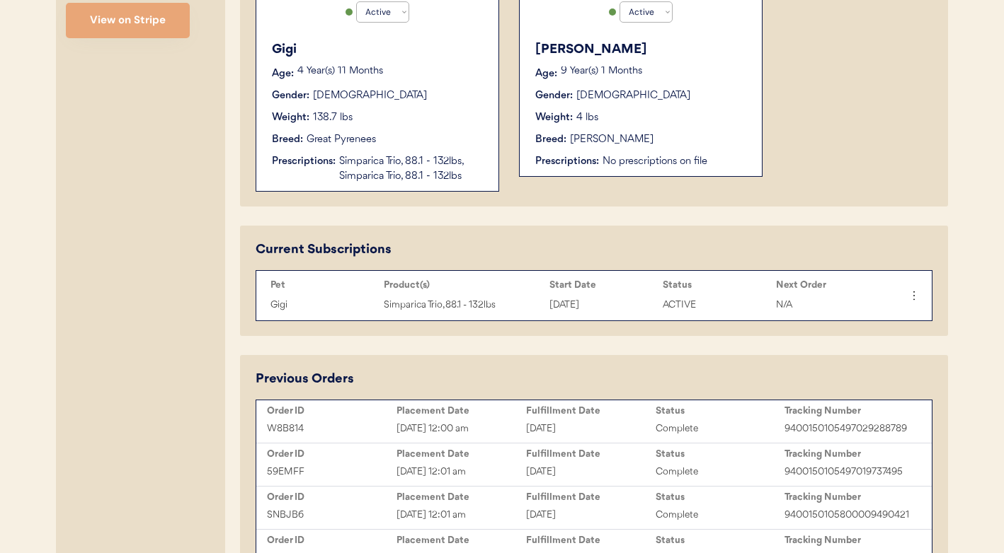
type input "[PERSON_NAME]"
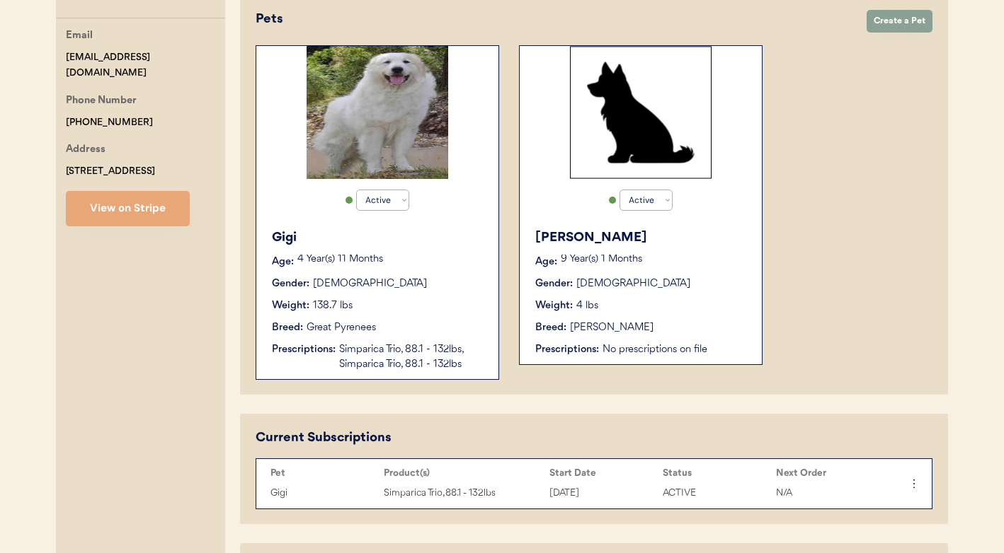
scroll to position [363, 0]
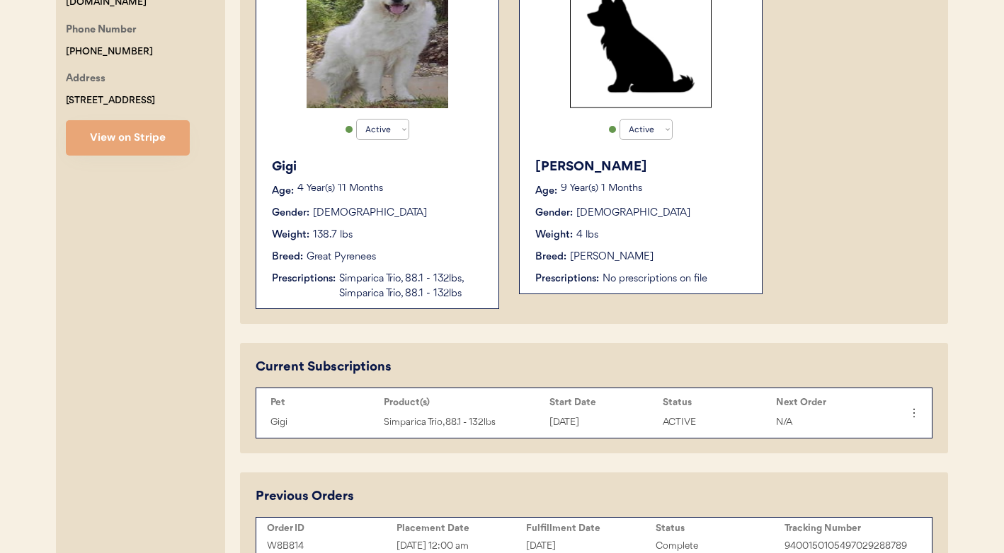
click at [448, 289] on div "Simparica Trio, 88.1 - 132lbs, Simparica Trio, 88.1 - 132lbs" at bounding box center [411, 287] width 145 height 30
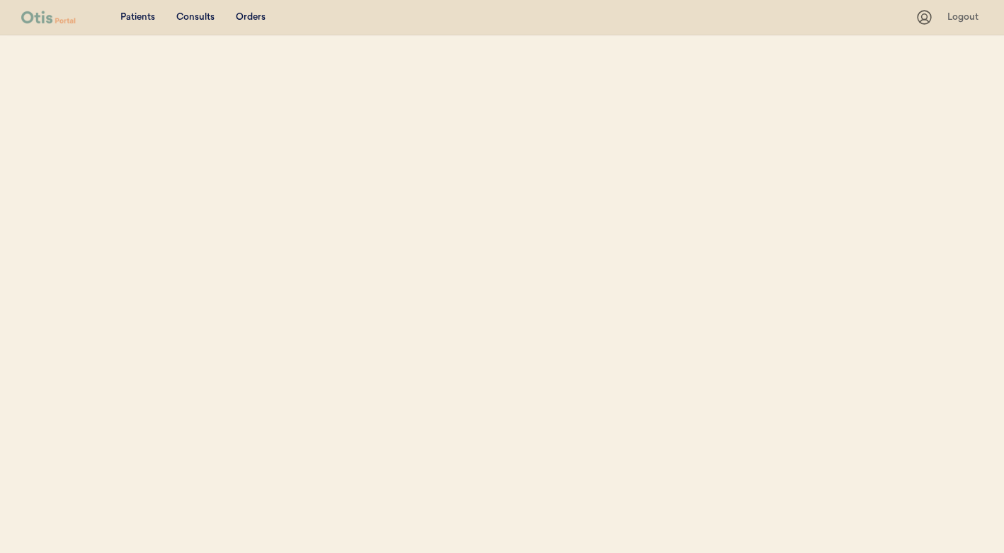
select select ""Name""
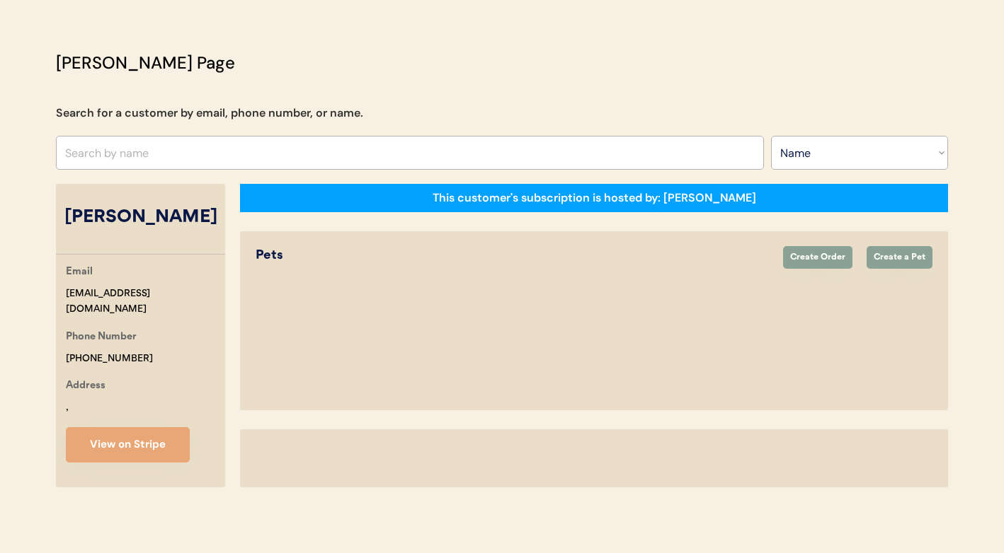
select select "true"
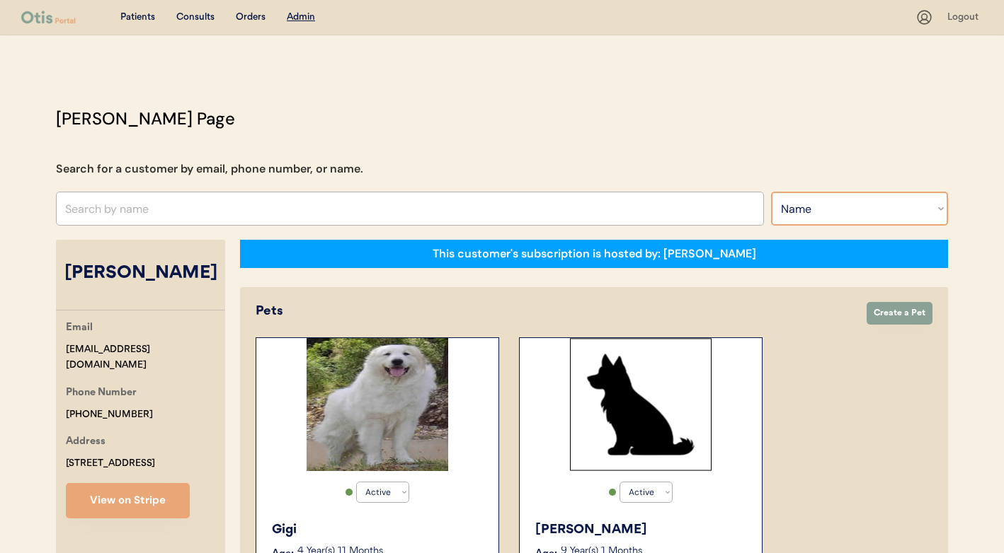
click at [837, 205] on select "Search By Name Email Phone Number" at bounding box center [859, 209] width 177 height 34
select select ""Email""
click at [771, 192] on select "Search By Name Email Phone Number" at bounding box center [859, 209] width 177 height 34
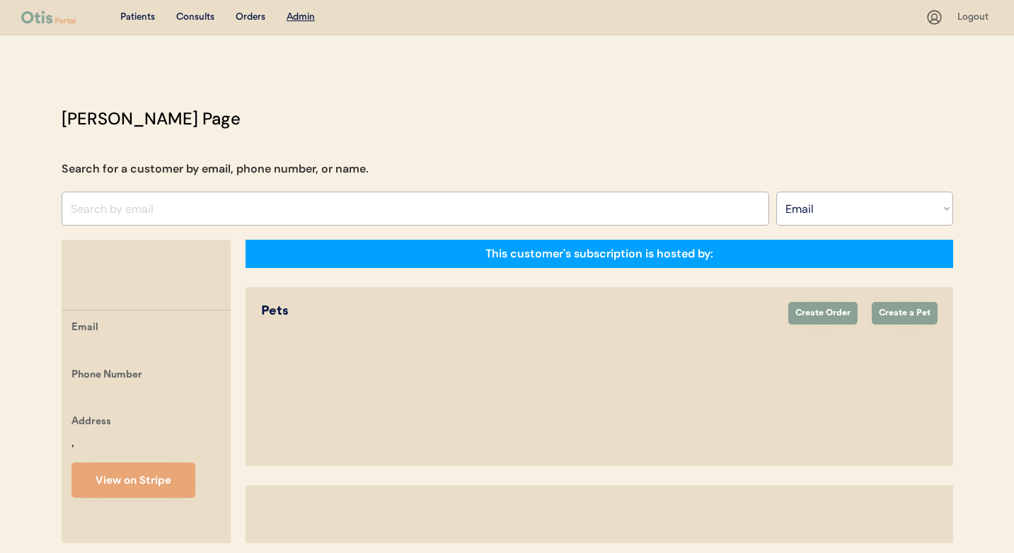
select select ""Email""
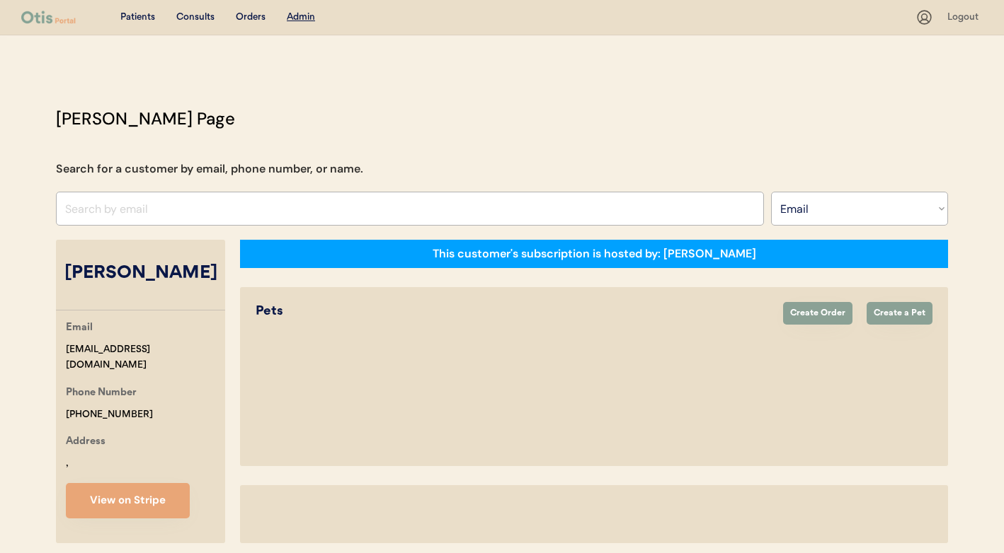
select select "true"
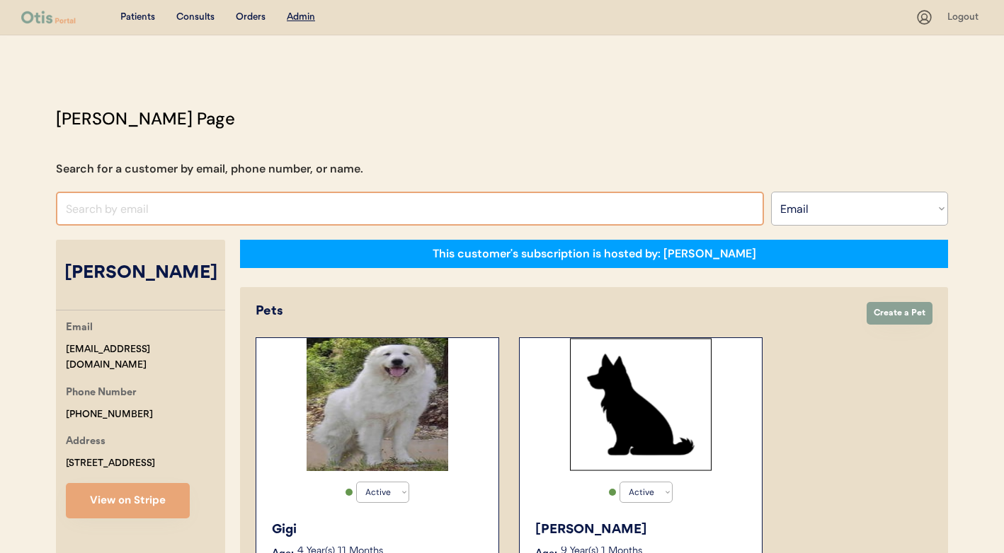
click at [326, 208] on input "input" at bounding box center [410, 209] width 708 height 34
paste input "[EMAIL_ADDRESS][DOMAIN_NAME]"
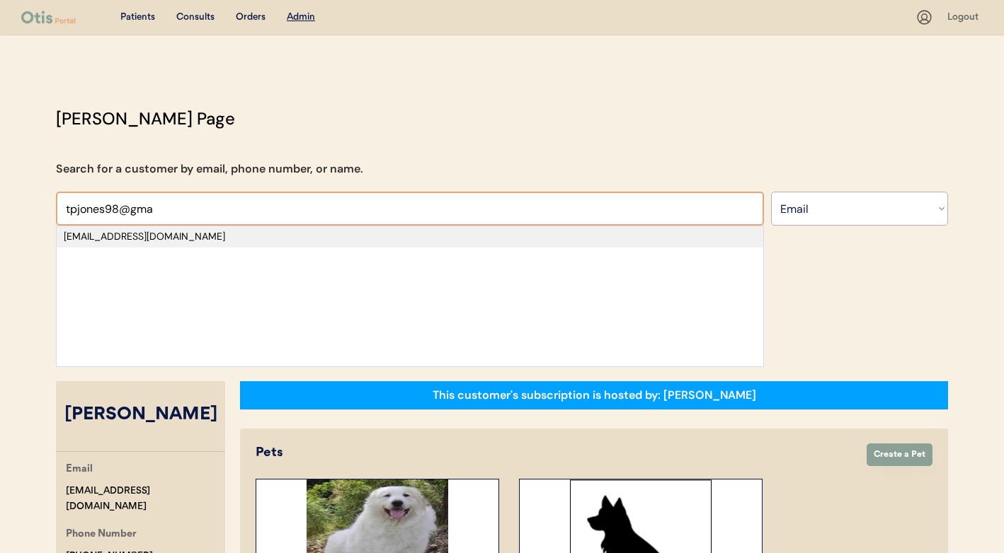
type input "tpjones98@gma"
click at [264, 232] on div "[EMAIL_ADDRESS][DOMAIN_NAME]" at bounding box center [410, 237] width 692 height 14
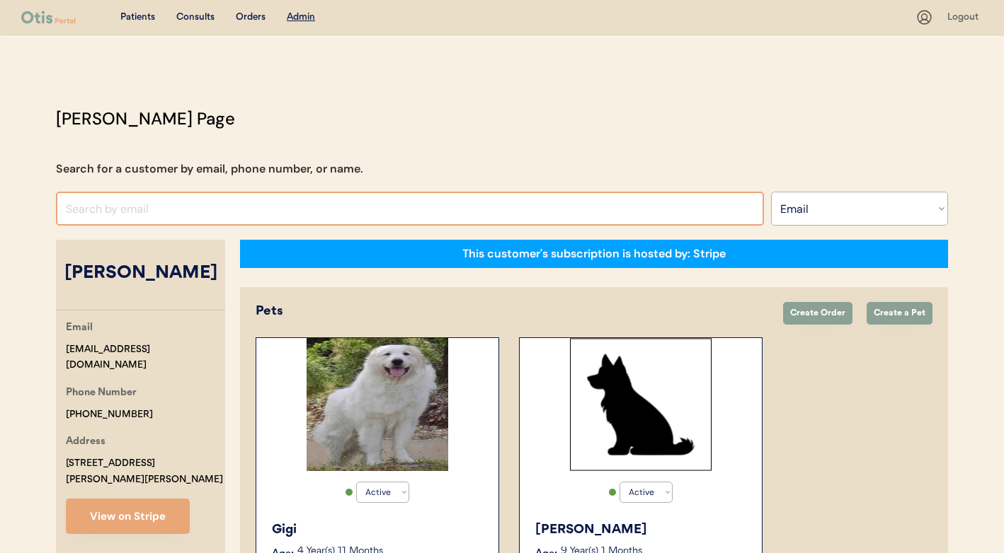
select select "false"
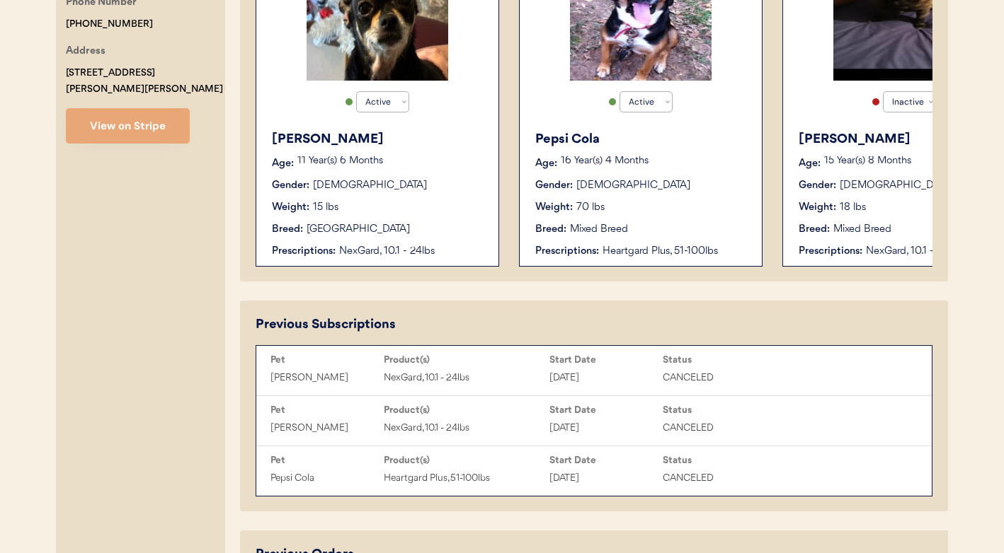
scroll to position [279, 0]
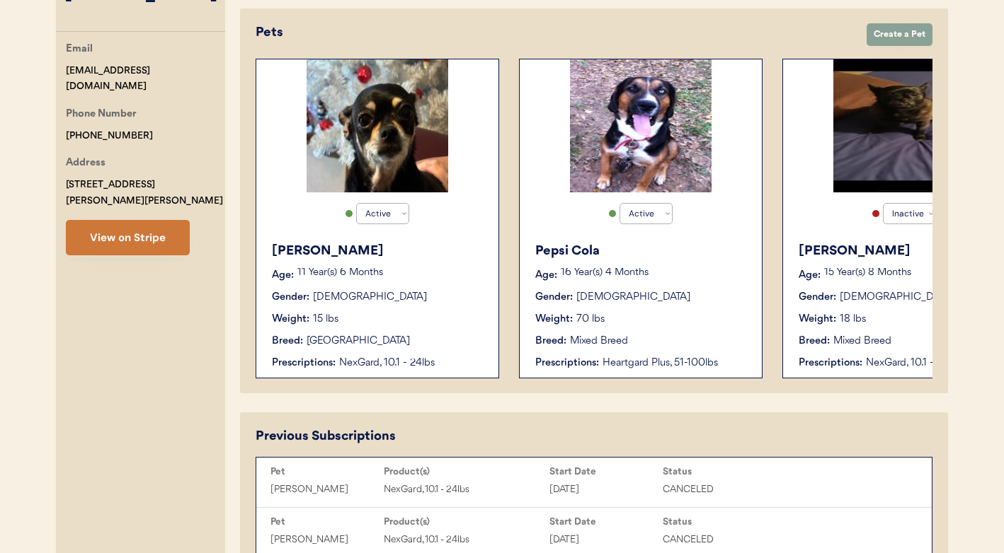
click at [182, 224] on button "View on Stripe" at bounding box center [128, 237] width 124 height 35
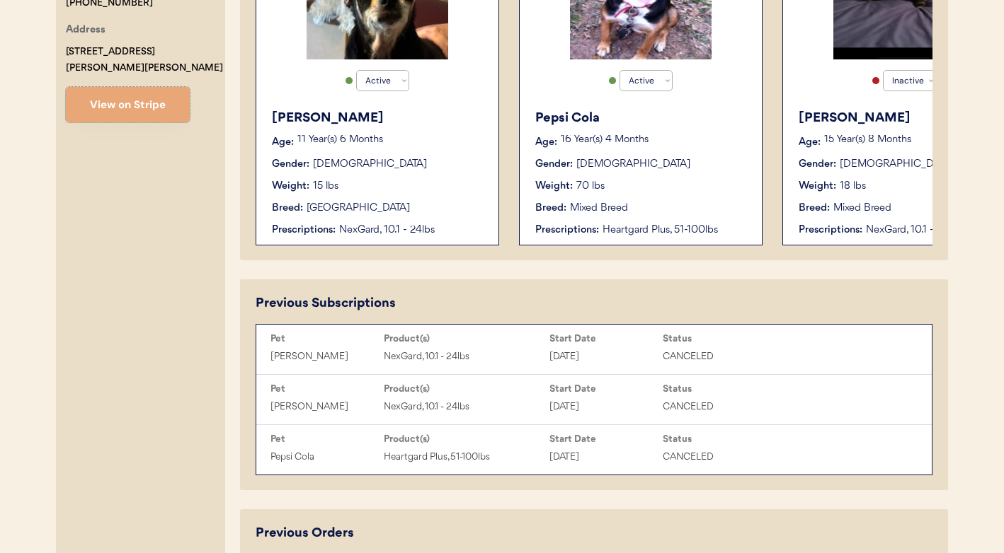
scroll to position [305, 0]
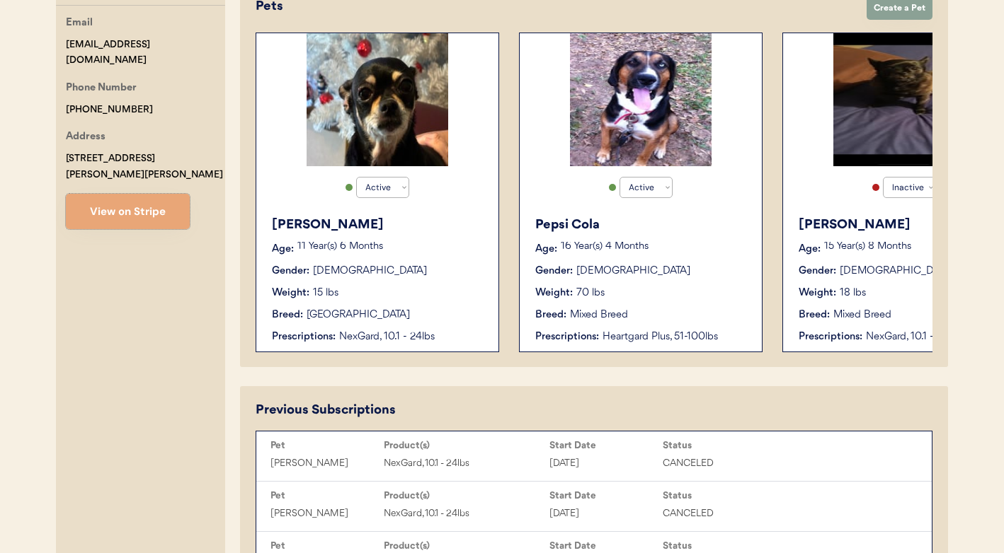
click at [66, 194] on button "View on Stripe" at bounding box center [128, 211] width 124 height 35
click at [632, 309] on div "Breed: Mixed Breed" at bounding box center [641, 315] width 212 height 15
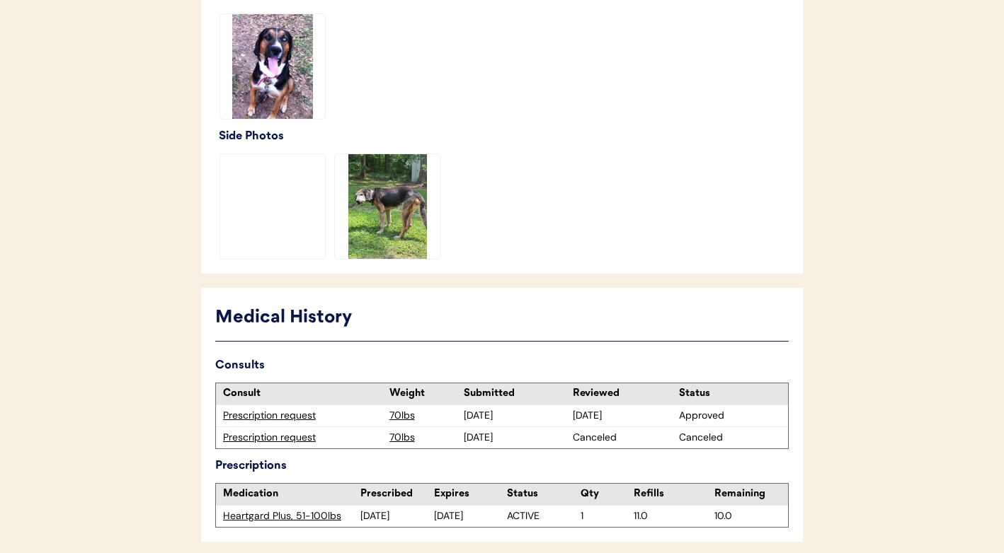
scroll to position [505, 0]
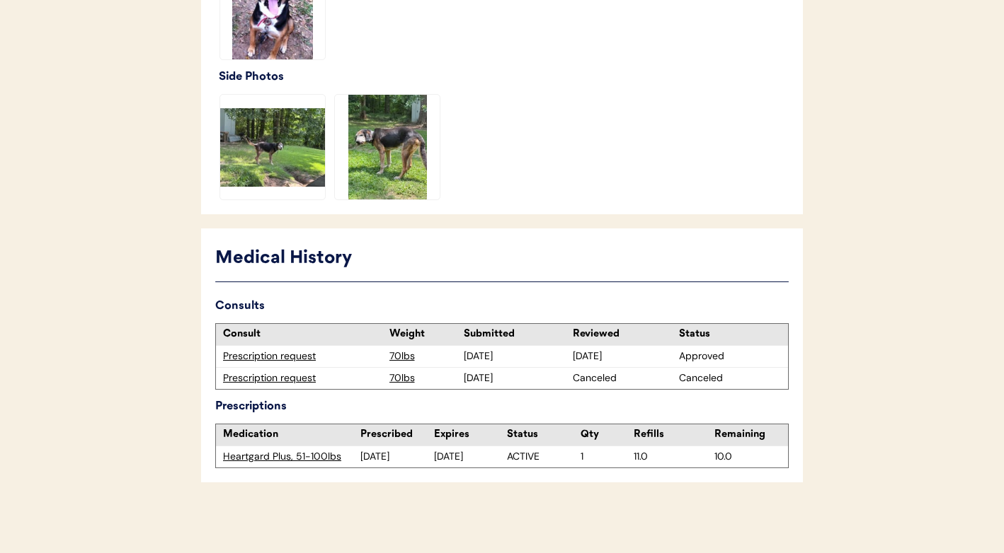
click at [263, 384] on div "Prescription request" at bounding box center [302, 379] width 159 height 14
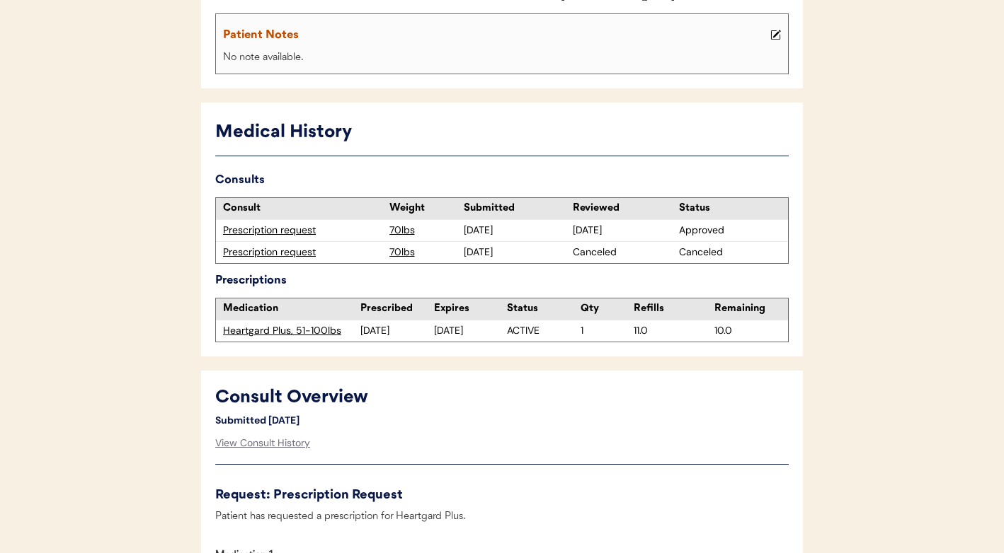
scroll to position [241, 0]
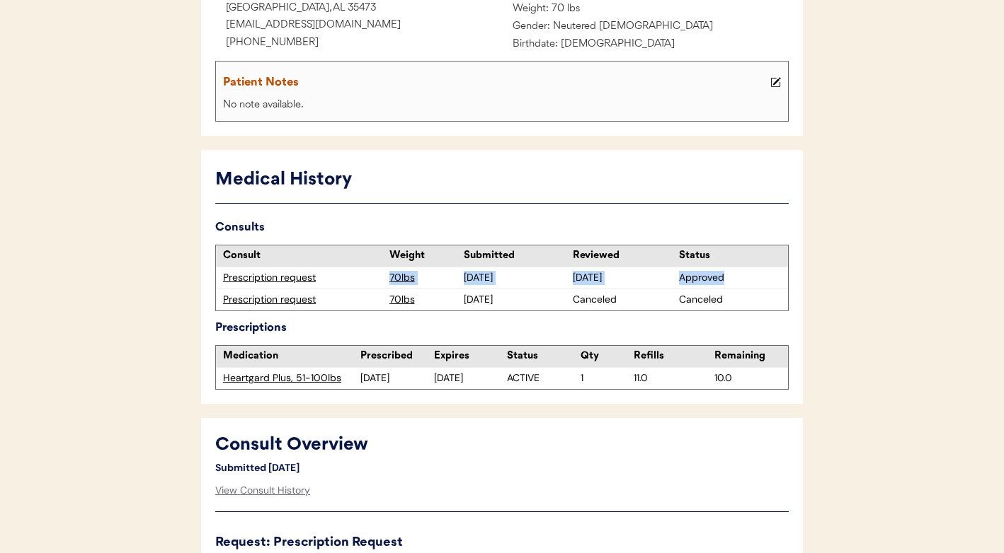
drag, startPoint x: 732, startPoint y: 277, endPoint x: 394, endPoint y: 269, distance: 338.4
click at [394, 269] on div "Prescription request 70lbs 7/05/25 7/07/25 Approved" at bounding box center [502, 278] width 572 height 21
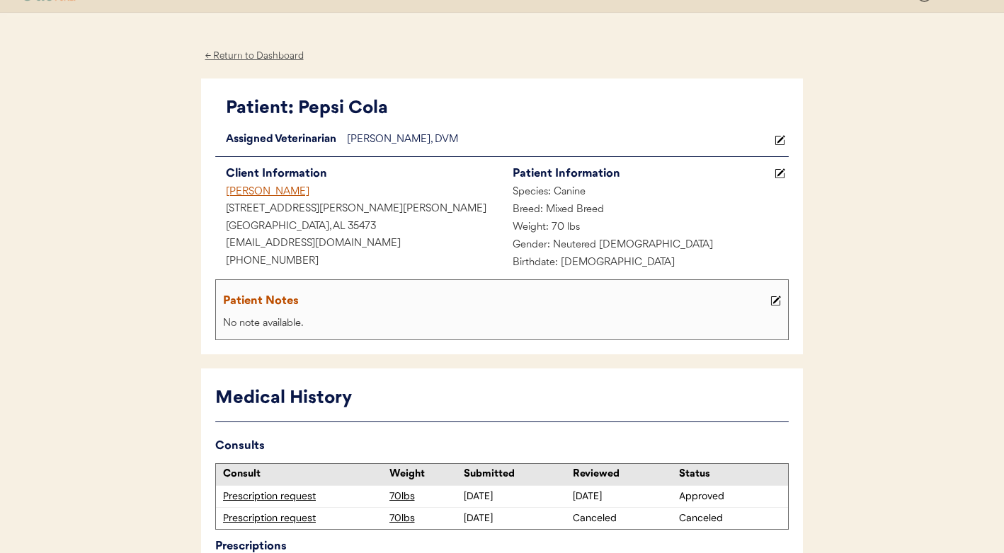
scroll to position [0, 0]
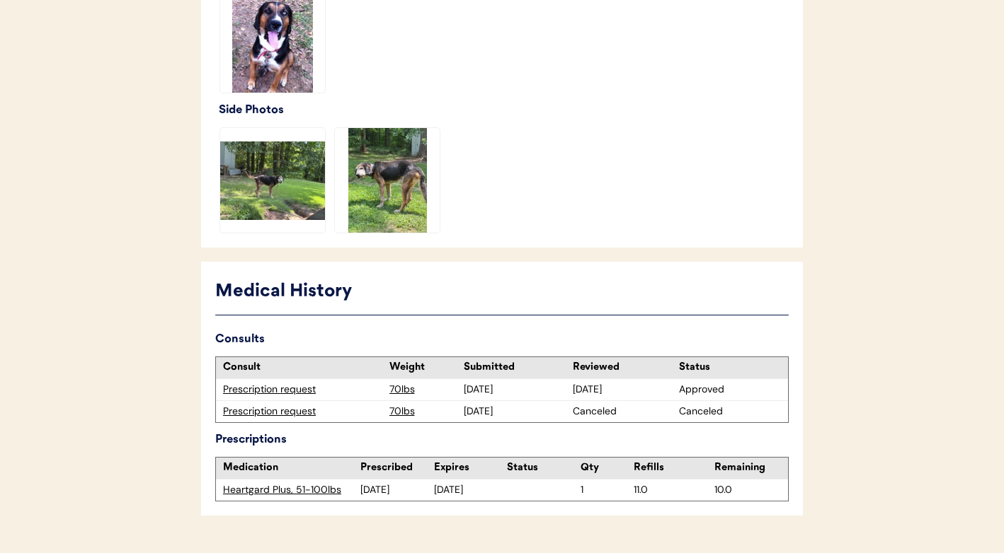
scroll to position [505, 0]
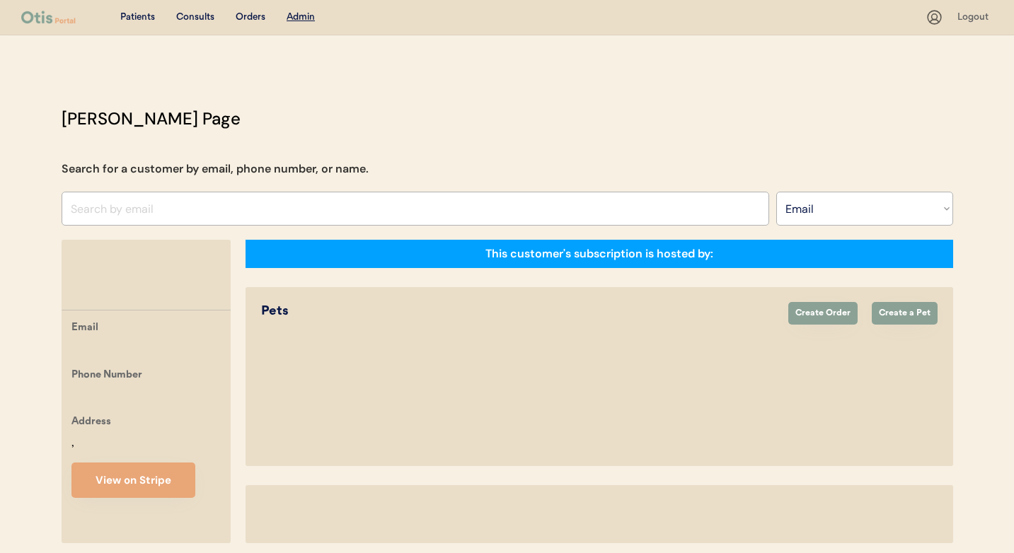
select select ""Email""
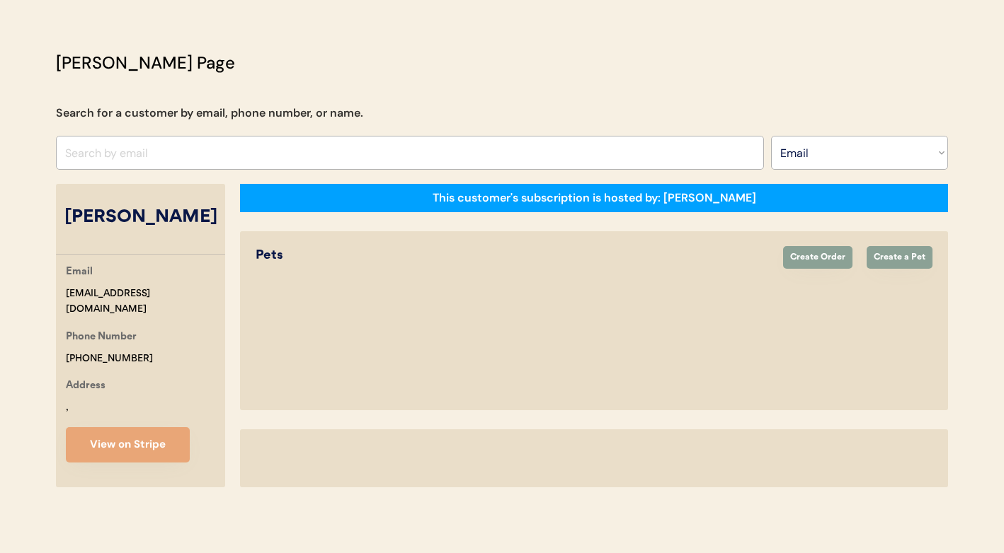
select select "true"
select select "false"
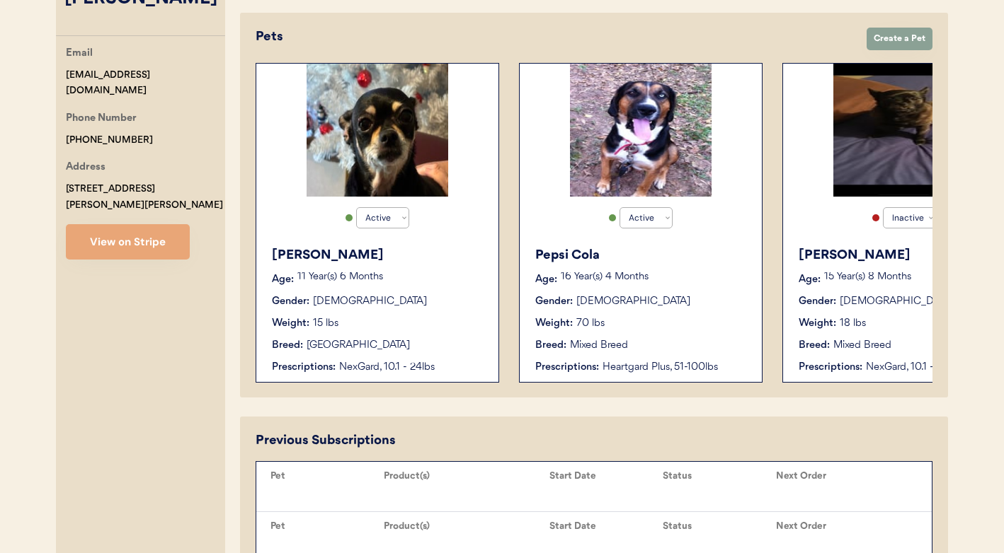
scroll to position [460, 0]
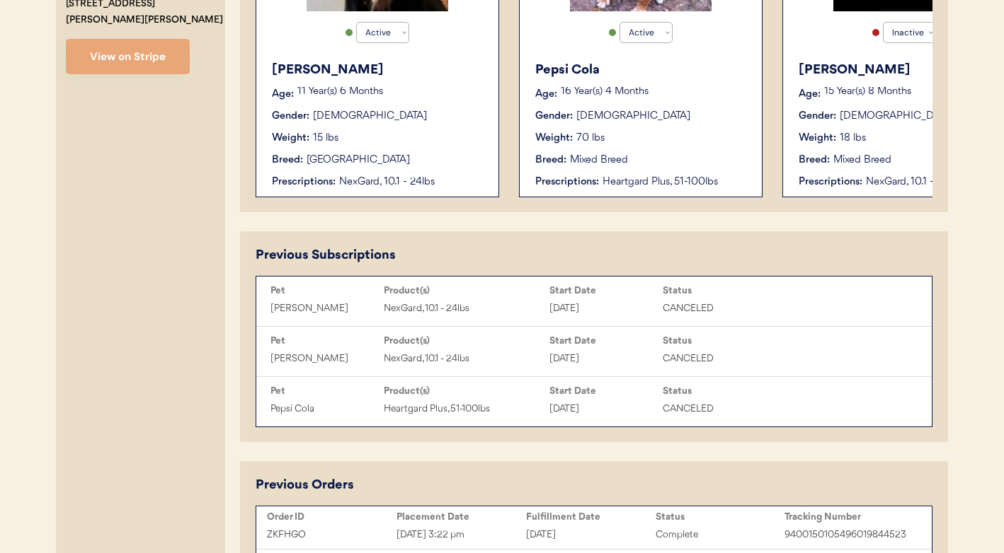
click at [409, 159] on div "Breed: Chihuahua" at bounding box center [378, 160] width 212 height 15
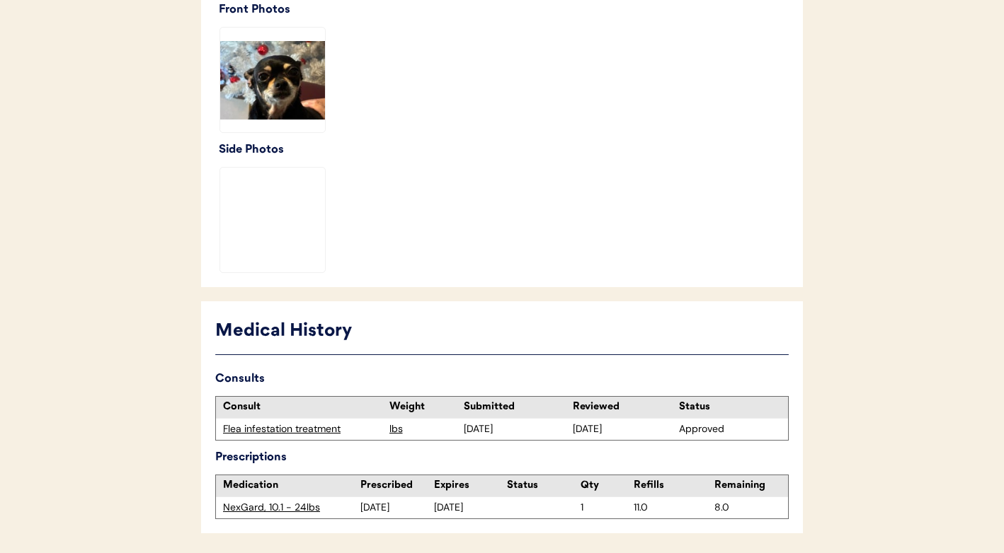
scroll to position [500, 0]
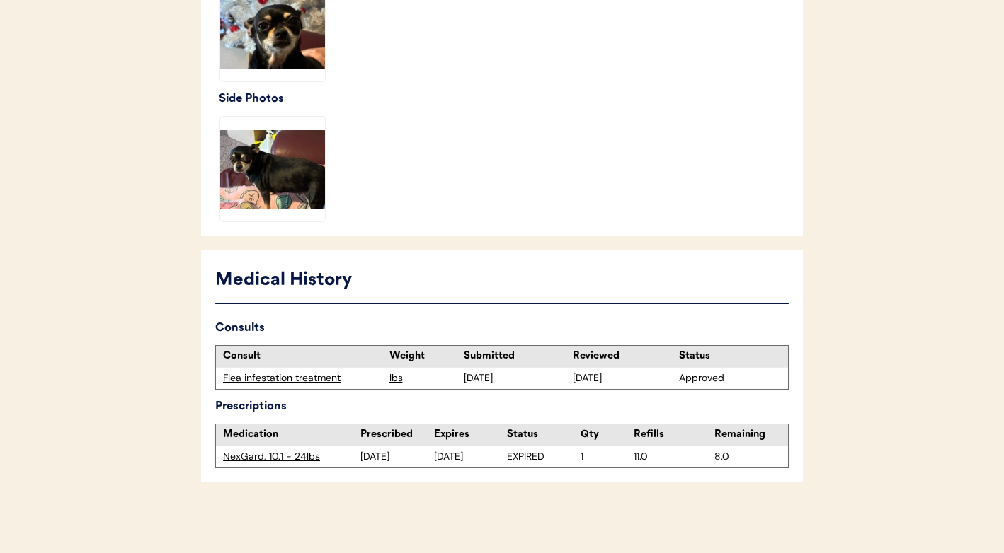
click at [644, 298] on div "Medical History Consults Consult Weight Submitted Reviewed Status Flea infestat…" at bounding box center [502, 367] width 602 height 232
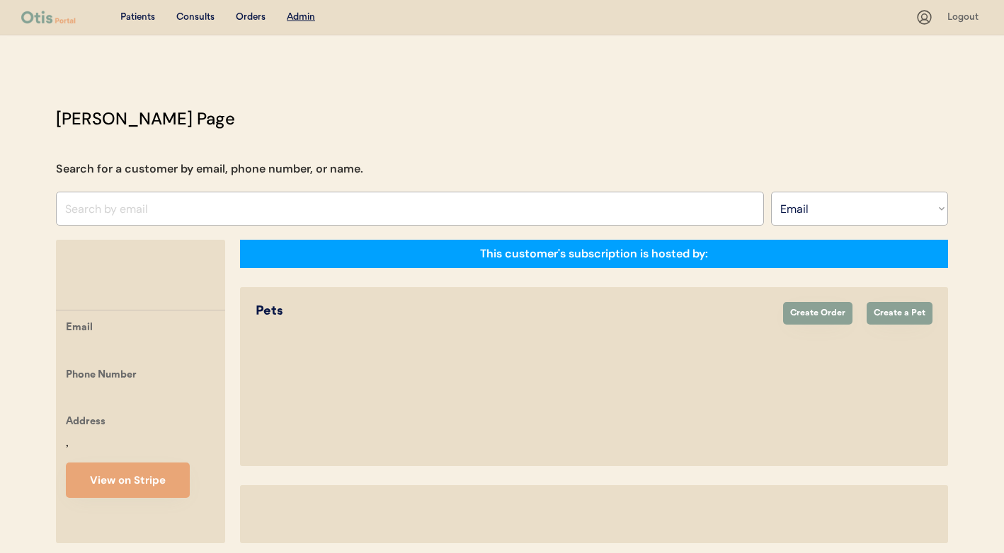
select select ""Email""
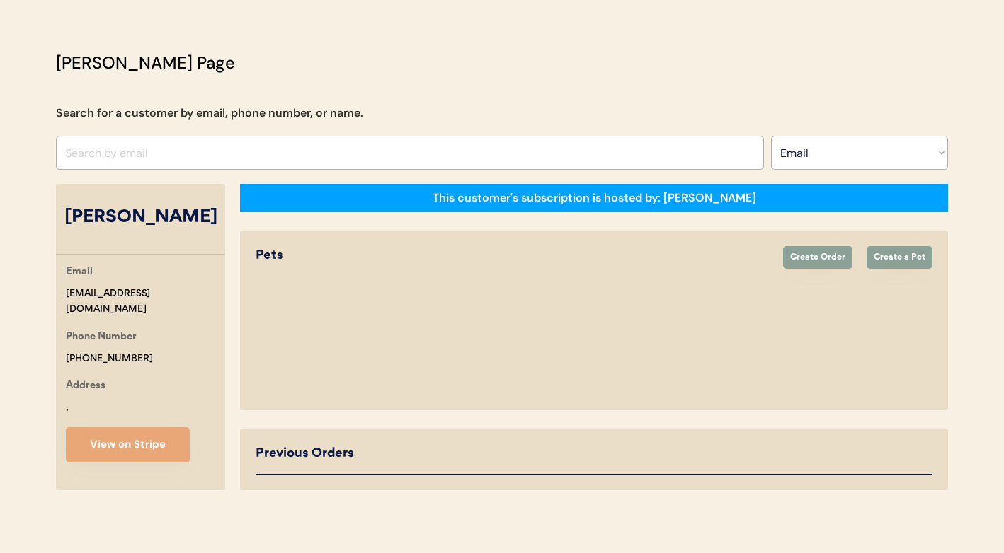
select select "true"
select select "false"
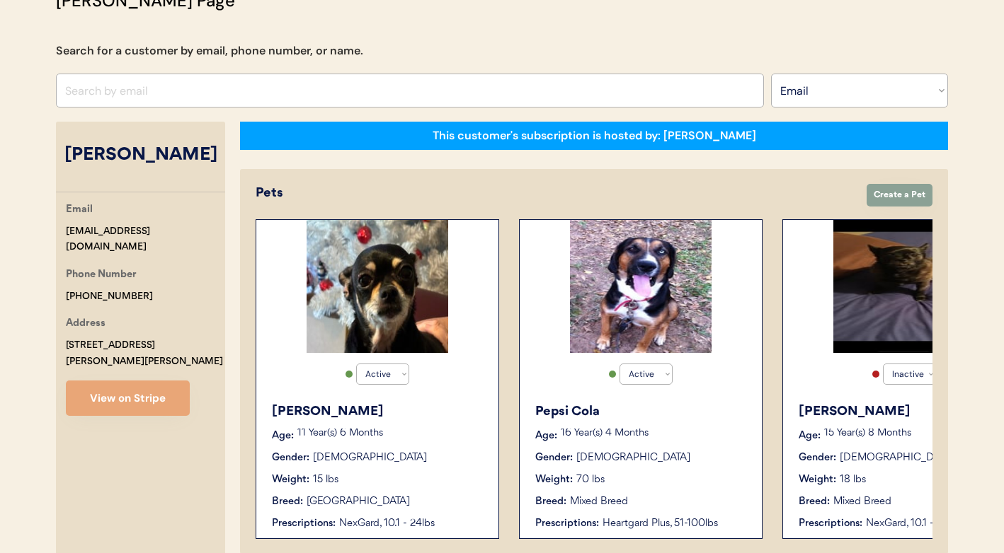
scroll to position [137, 0]
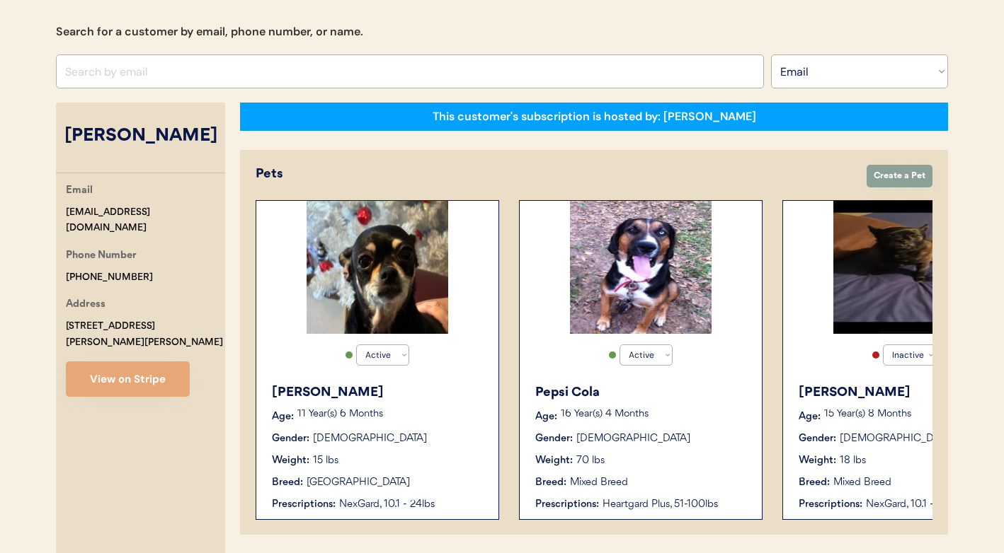
click at [709, 299] on img at bounding box center [641, 267] width 142 height 133
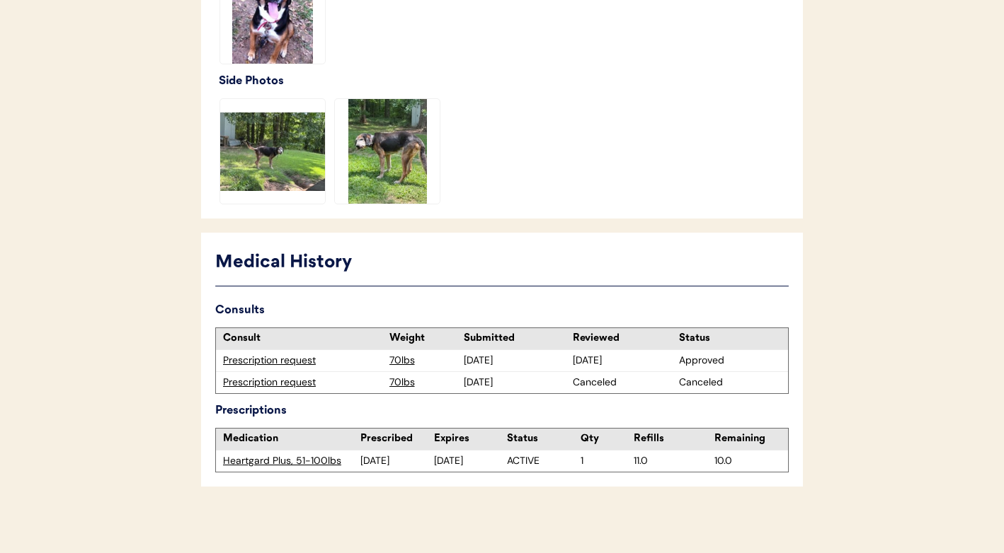
scroll to position [505, 0]
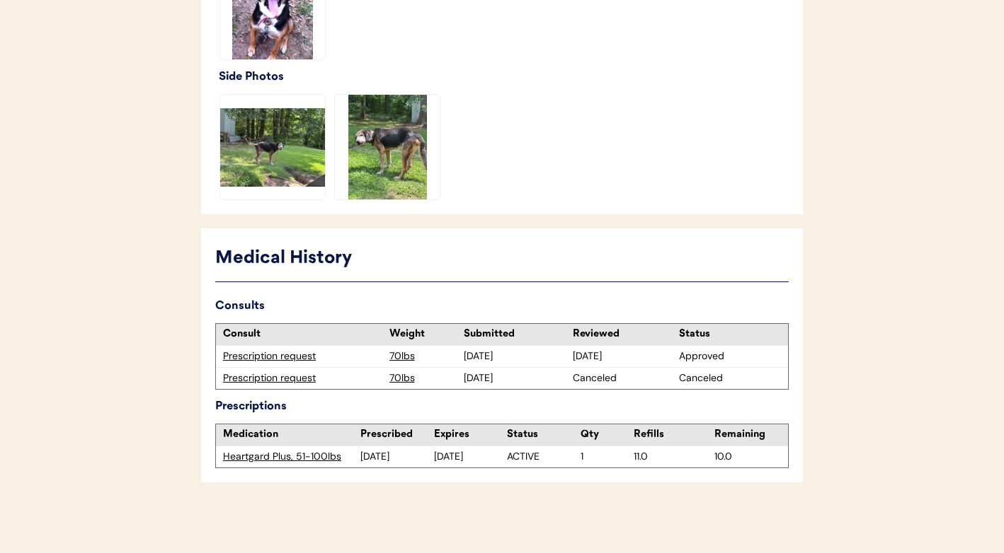
click at [294, 380] on div "Prescription request" at bounding box center [302, 379] width 159 height 14
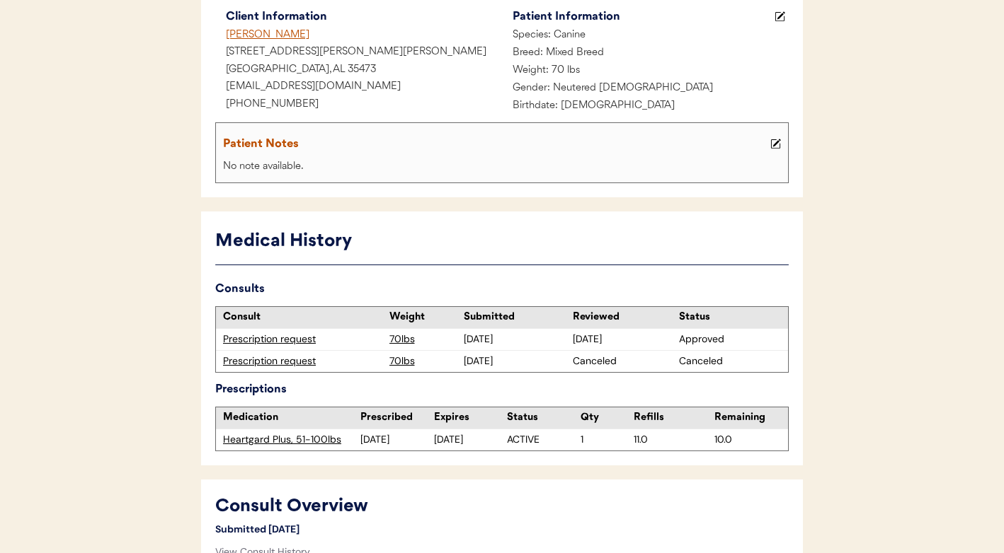
scroll to position [15, 0]
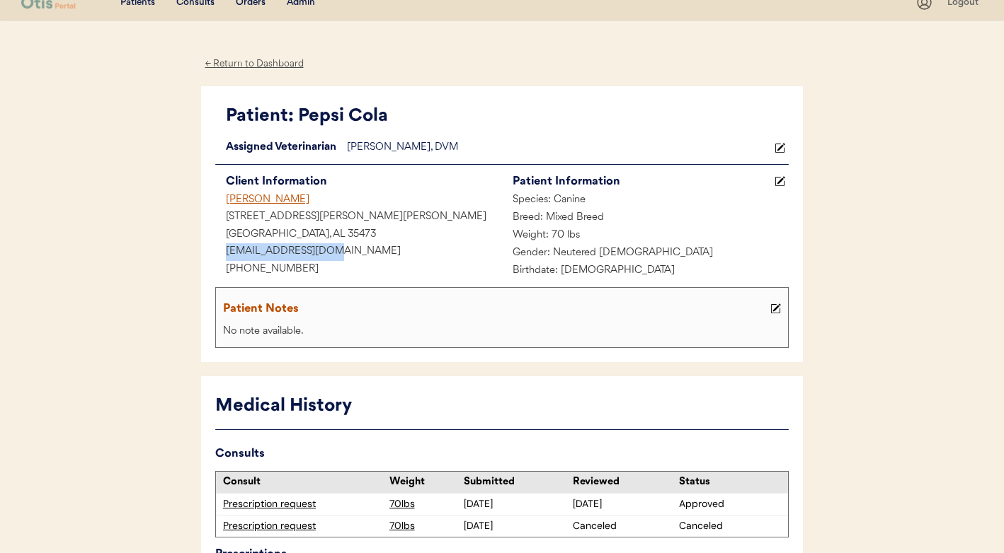
drag, startPoint x: 347, startPoint y: 252, endPoint x: 223, endPoint y: 253, distance: 123.9
click at [223, 253] on div "[EMAIL_ADDRESS][DOMAIN_NAME]" at bounding box center [358, 252] width 287 height 18
copy div "[EMAIL_ADDRESS][DOMAIN_NAME]"
click at [271, 199] on div "[PERSON_NAME]" at bounding box center [358, 201] width 287 height 18
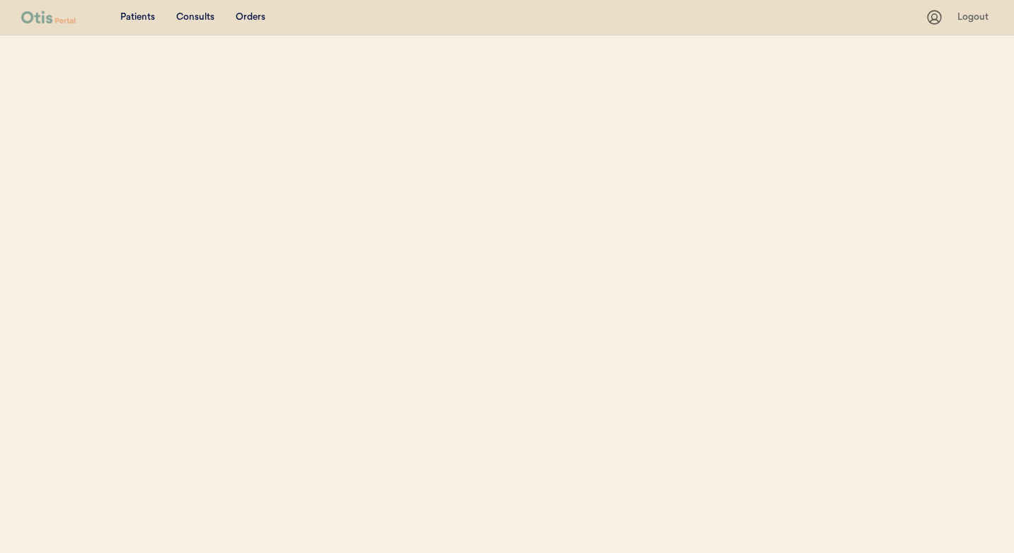
select select ""Email""
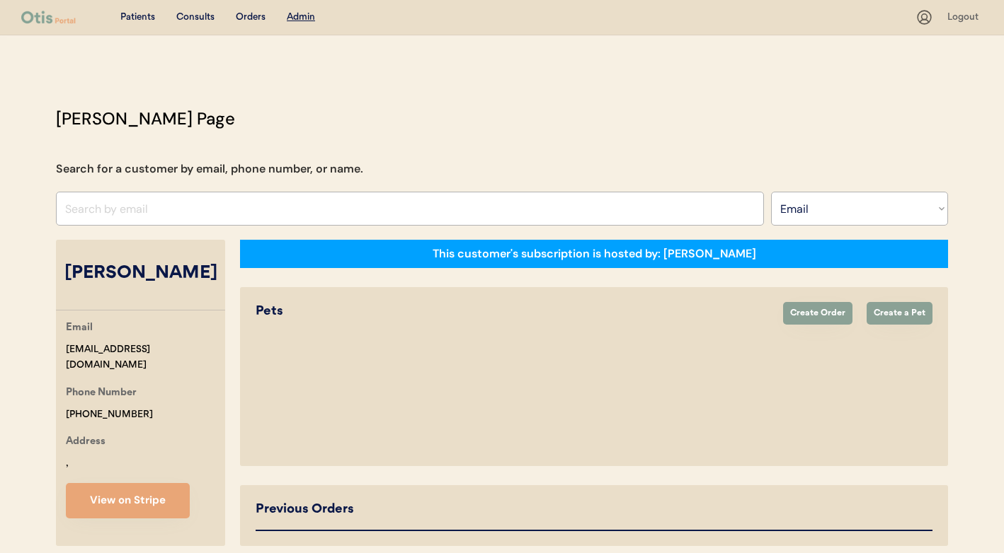
select select "true"
select select "false"
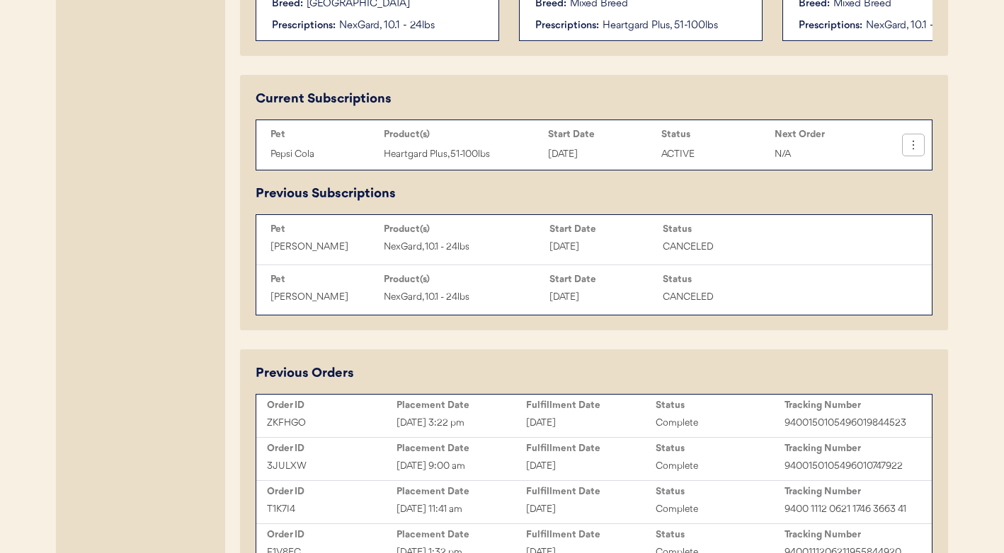
scroll to position [407, 0]
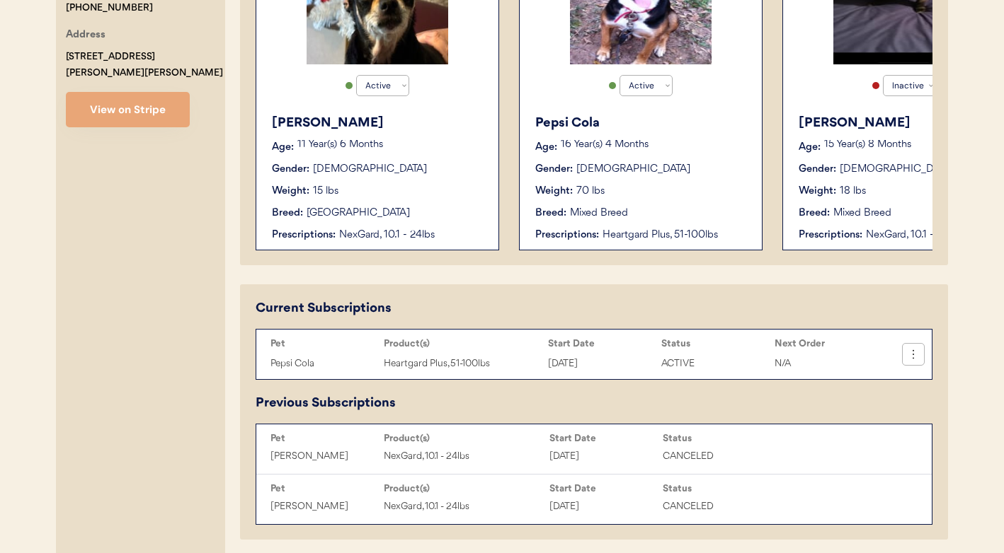
click at [912, 362] on icon at bounding box center [913, 355] width 14 height 14
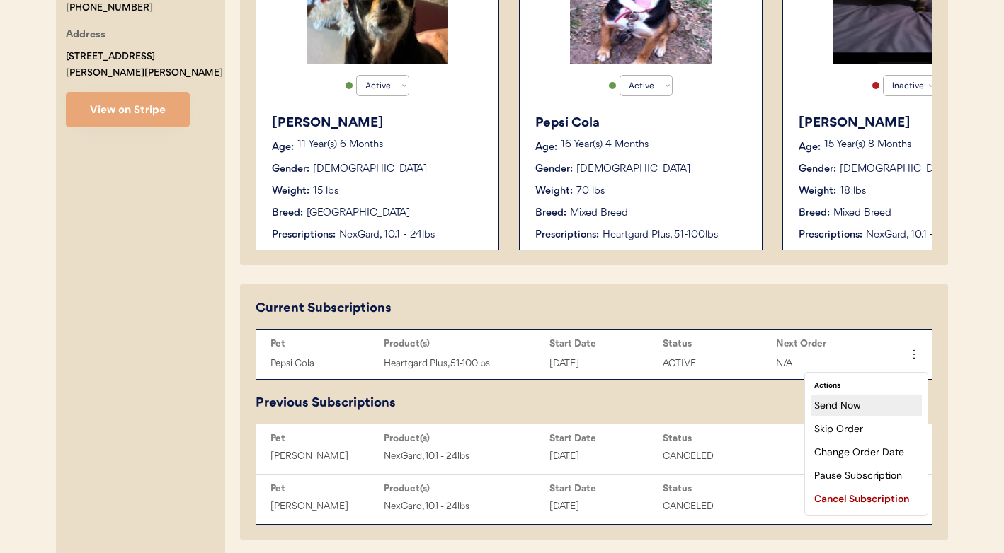
click at [873, 406] on div "Send Now" at bounding box center [865, 405] width 111 height 21
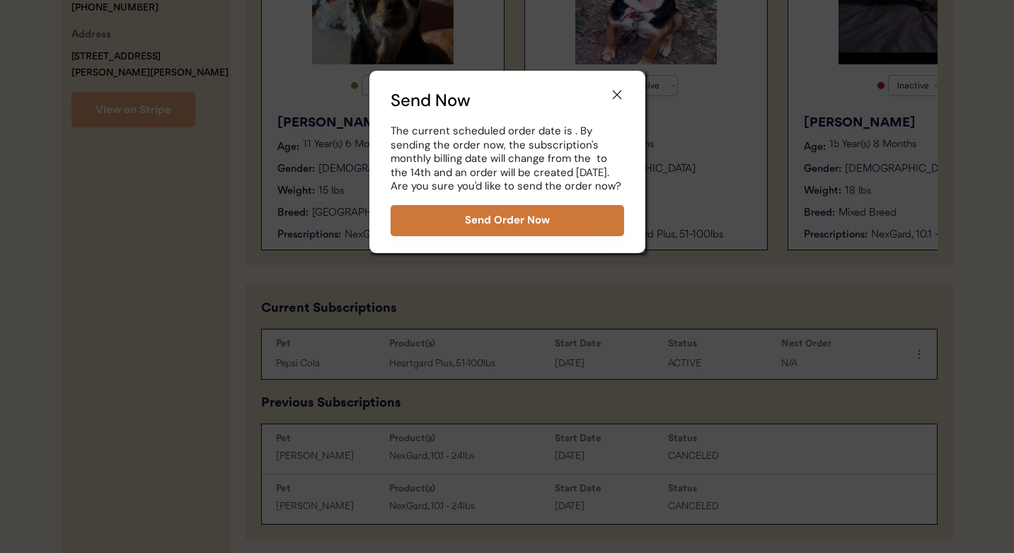
click at [522, 225] on button "Send Order Now" at bounding box center [508, 220] width 234 height 31
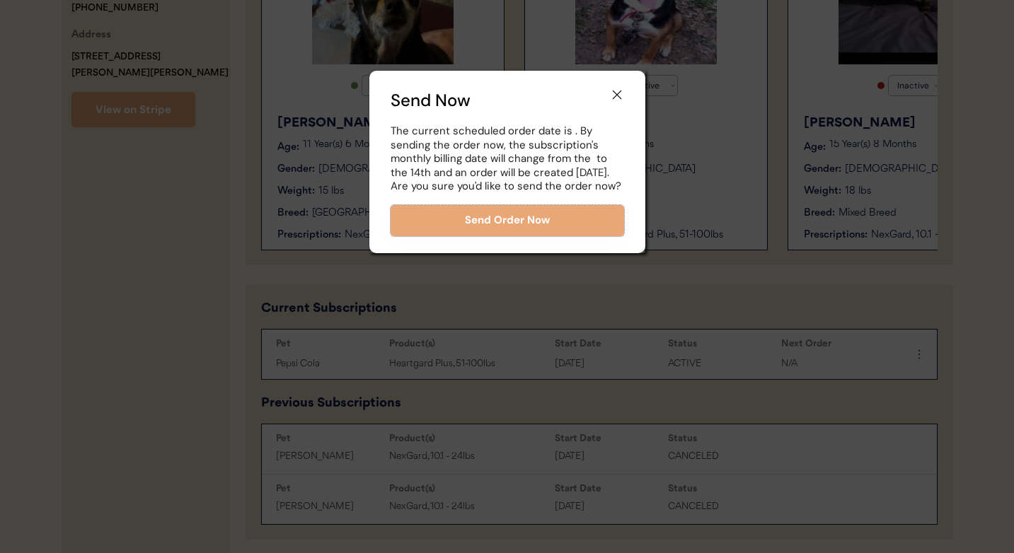
click at [616, 97] on icon at bounding box center [617, 95] width 14 height 14
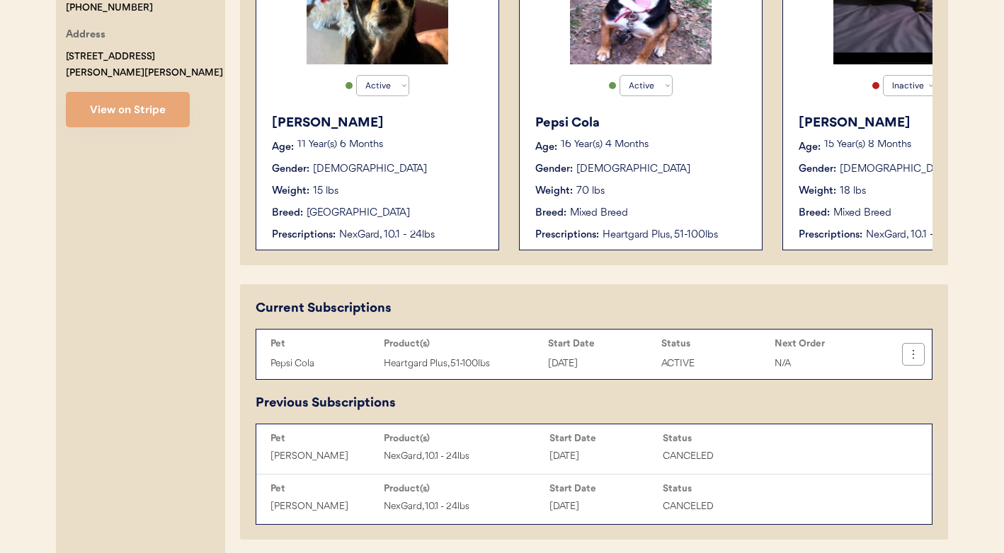
click at [916, 362] on icon at bounding box center [913, 355] width 14 height 14
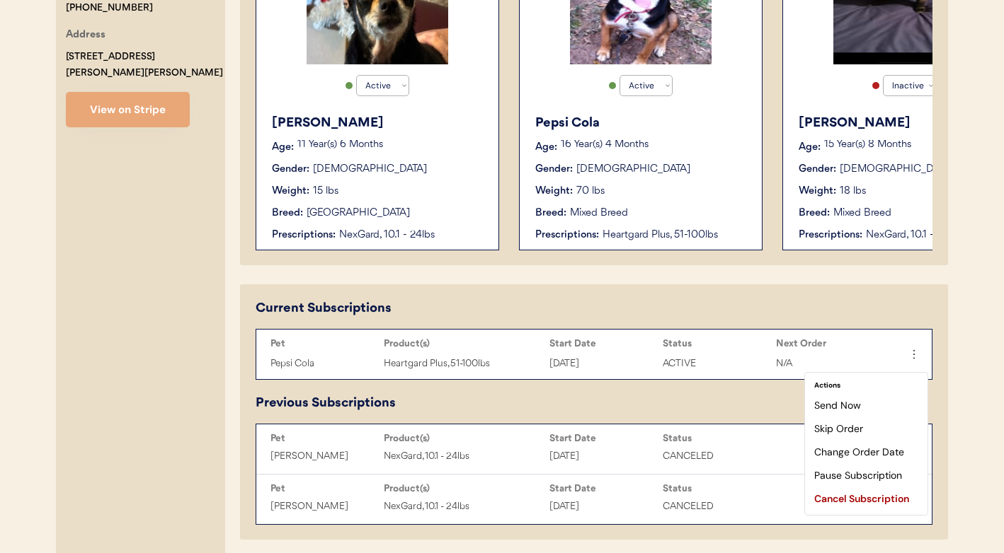
click at [887, 399] on div "Send Now" at bounding box center [865, 405] width 111 height 21
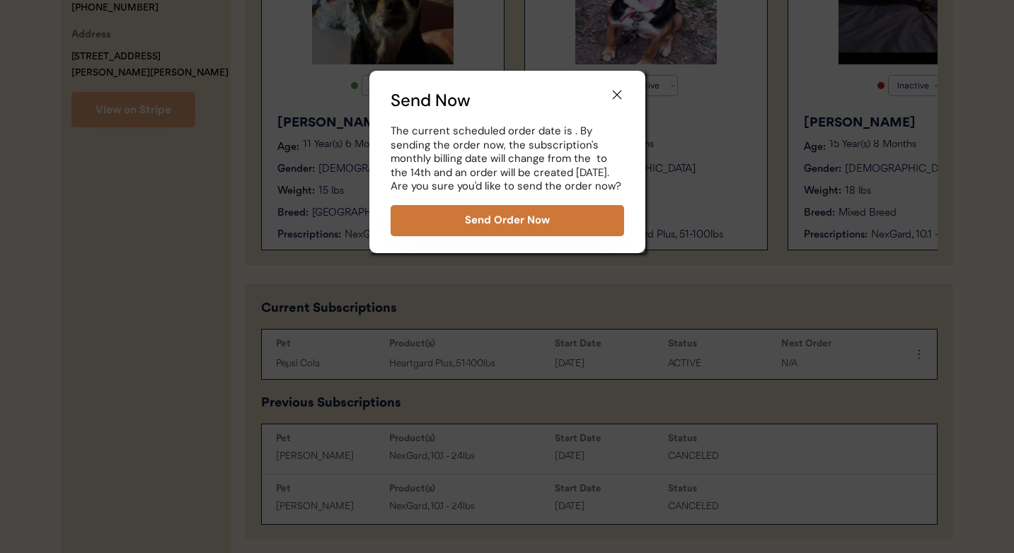
click at [572, 224] on button "Send Order Now" at bounding box center [508, 220] width 234 height 31
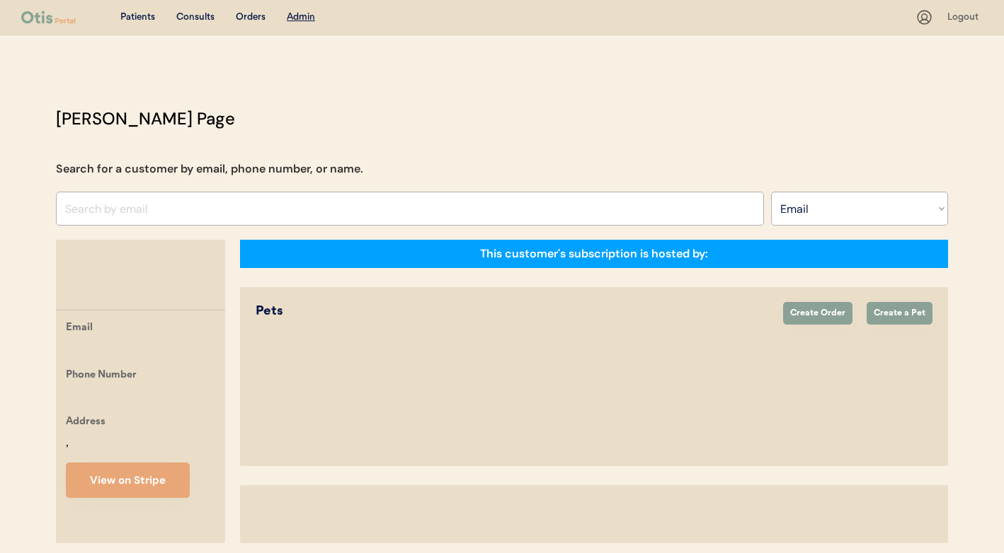
select select ""Email""
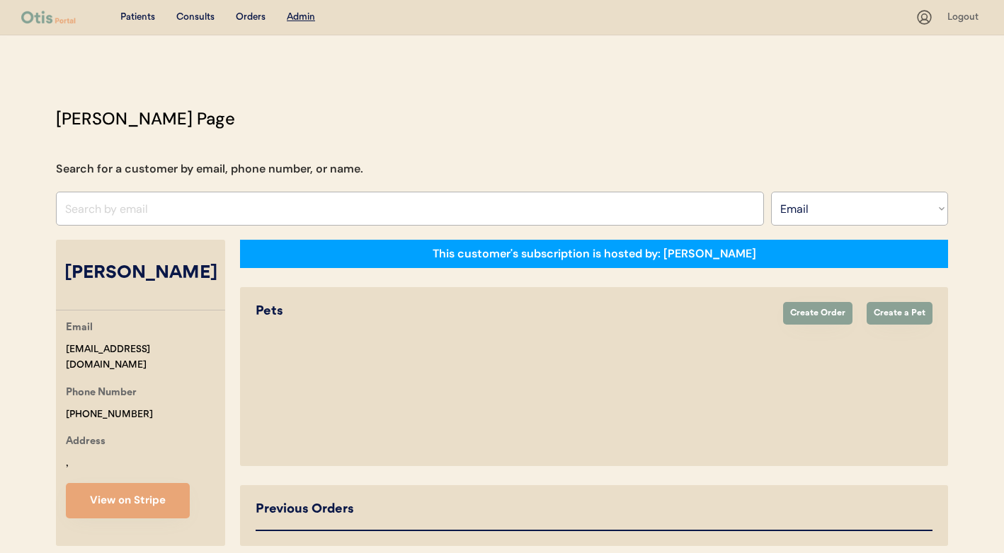
select select "true"
select select "false"
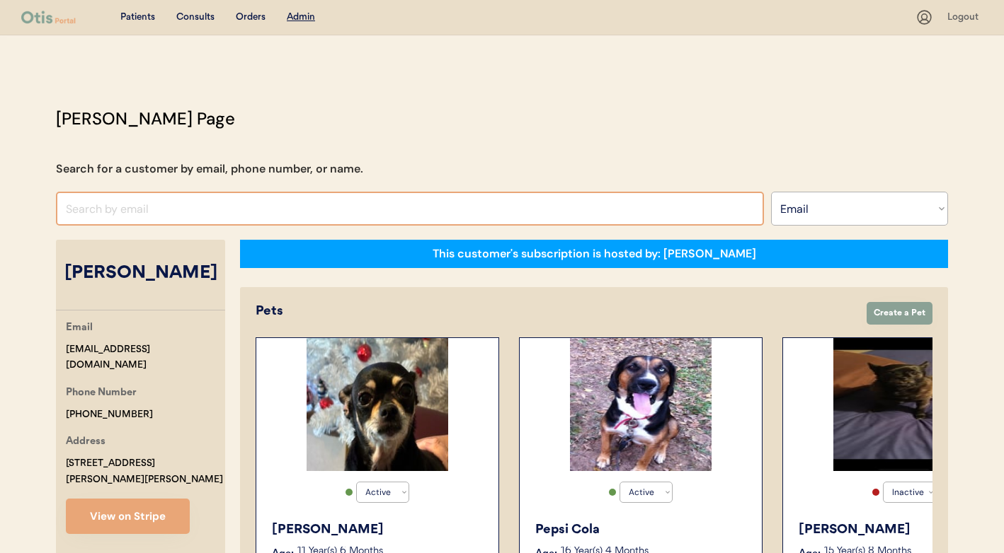
click at [447, 204] on input "input" at bounding box center [410, 209] width 708 height 34
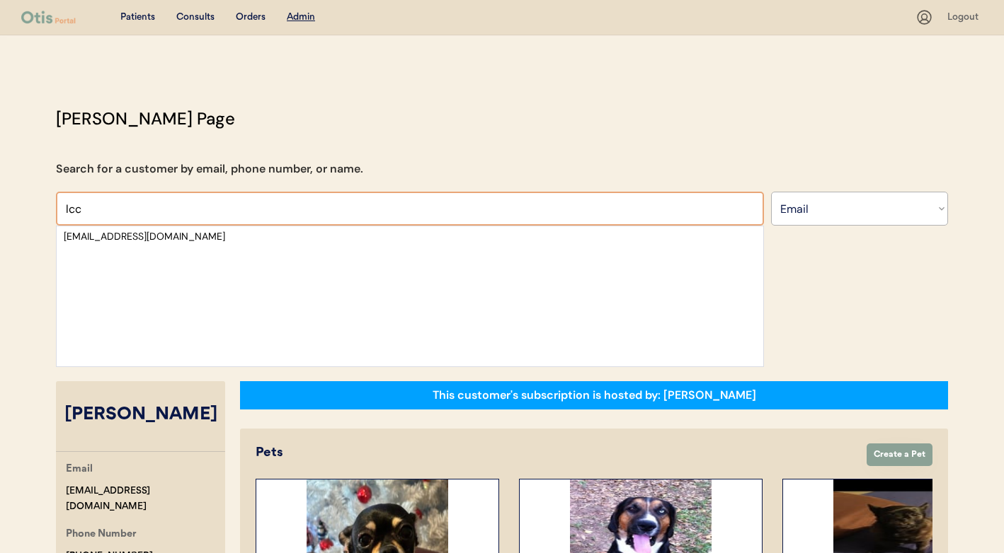
type input "lcc"
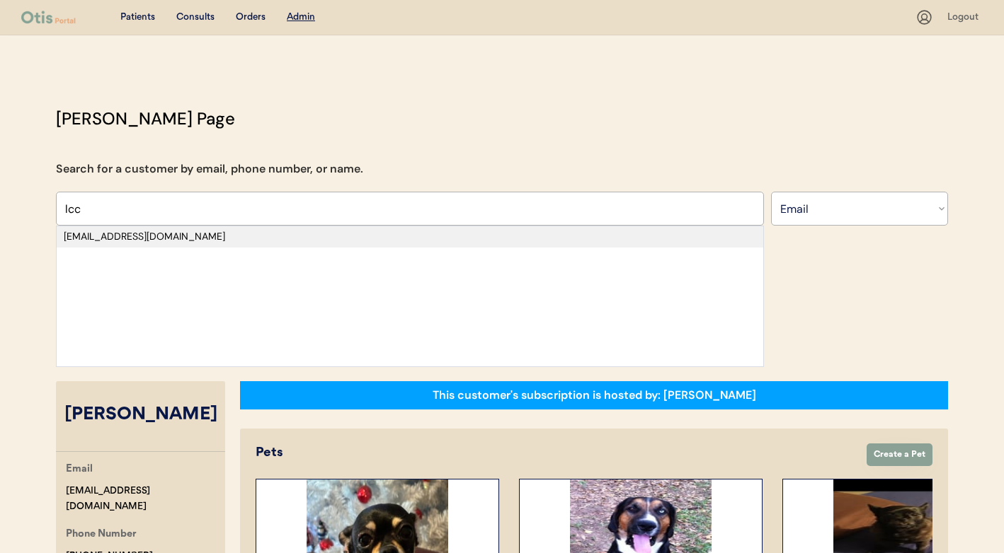
click at [427, 234] on div "lcclegg@comcast.net" at bounding box center [410, 237] width 692 height 14
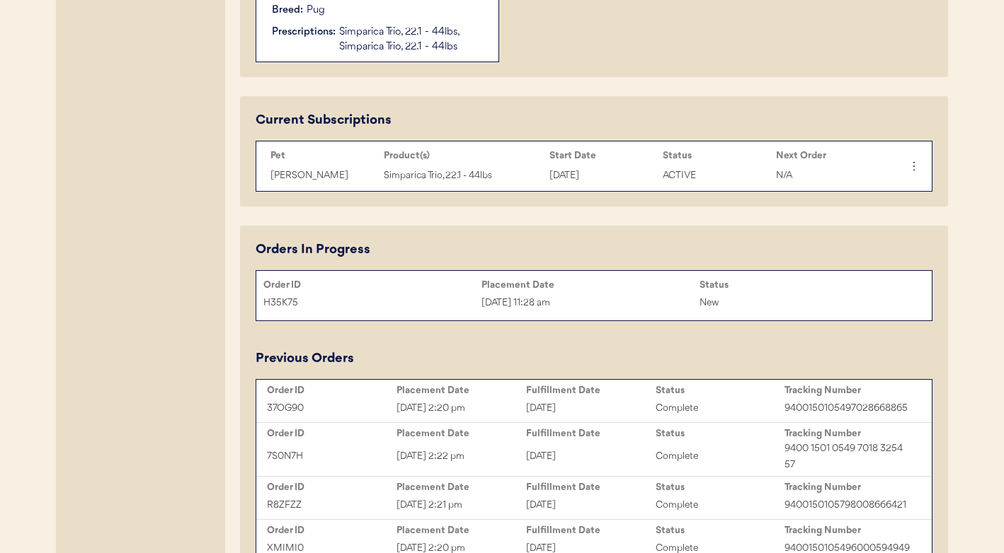
scroll to position [900, 0]
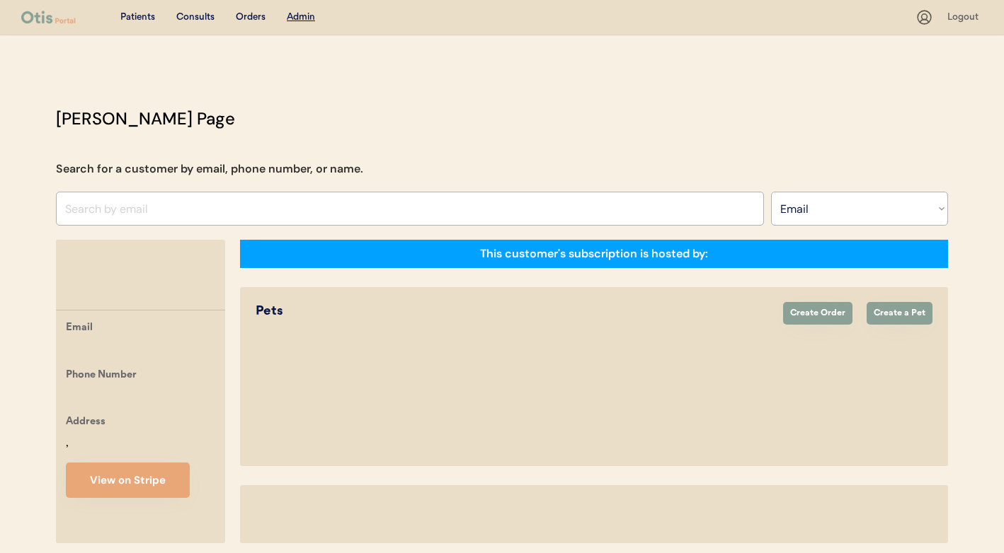
select select ""Email""
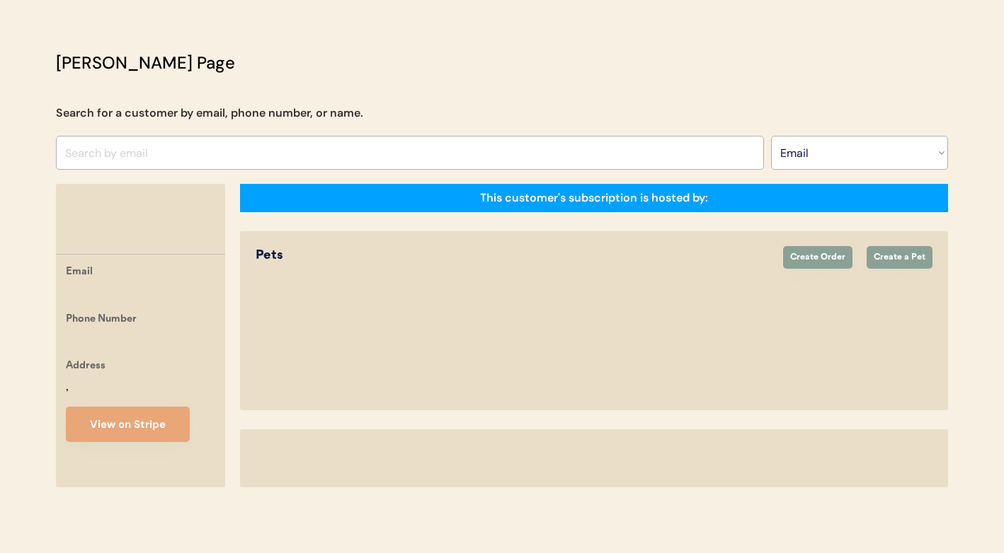
select select "true"
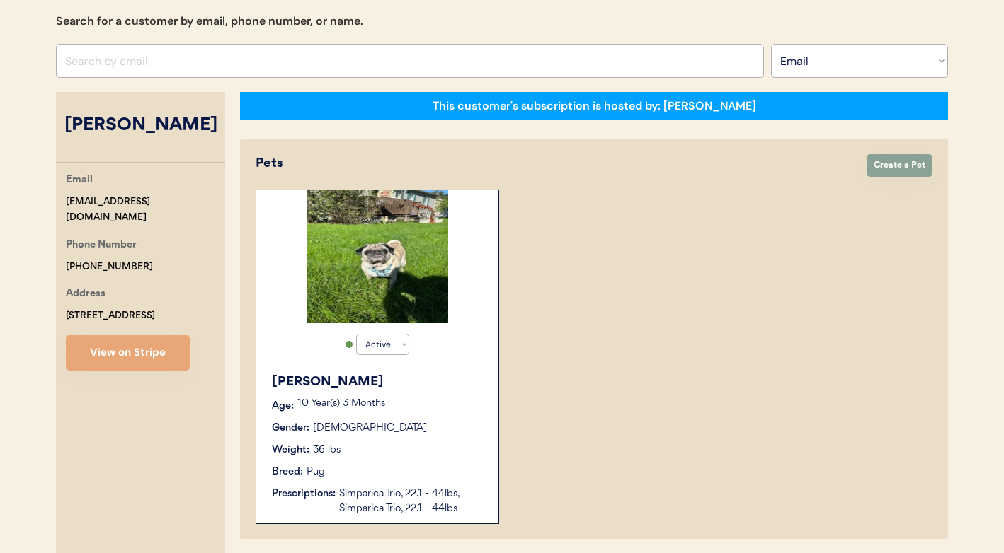
scroll to position [0, 0]
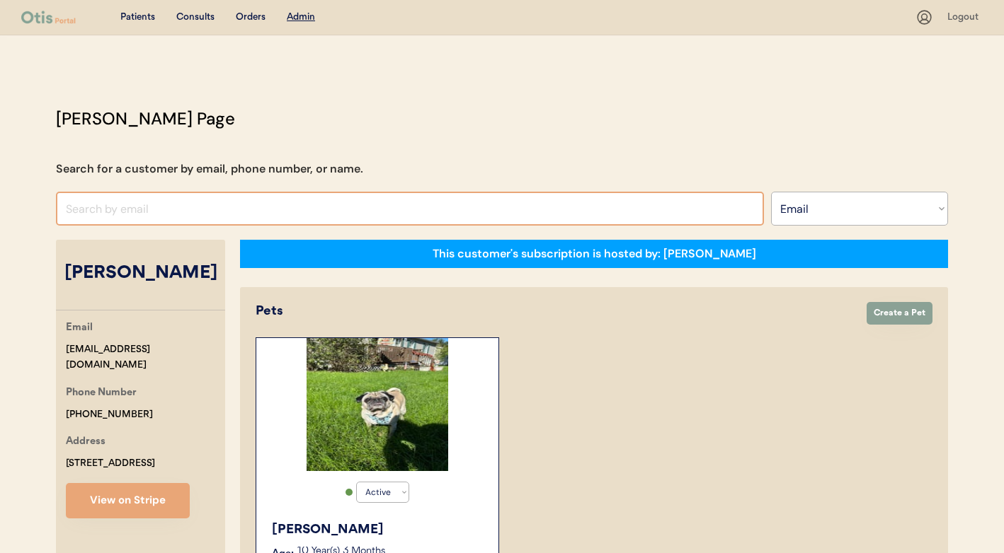
click at [499, 214] on input "input" at bounding box center [410, 209] width 708 height 34
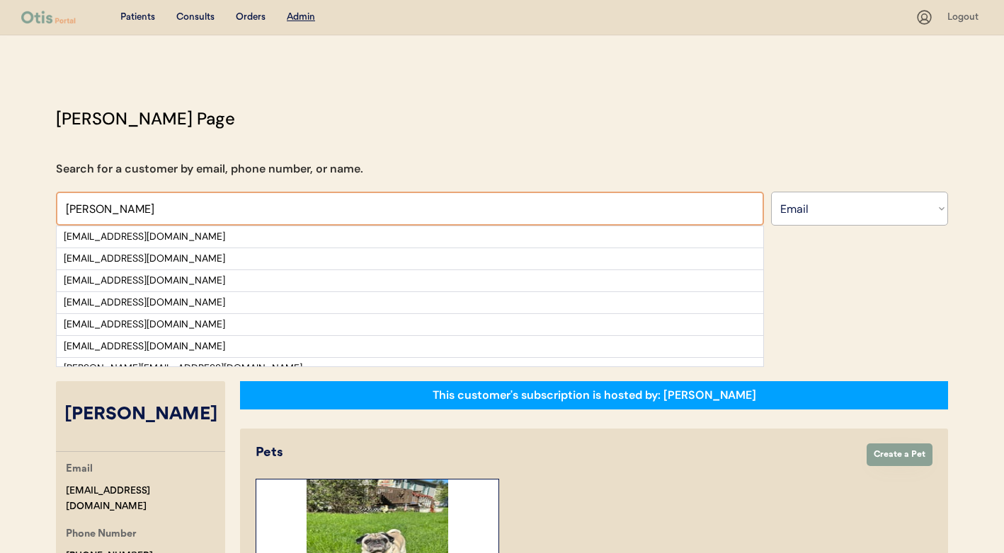
type input "[PERSON_NAME]"
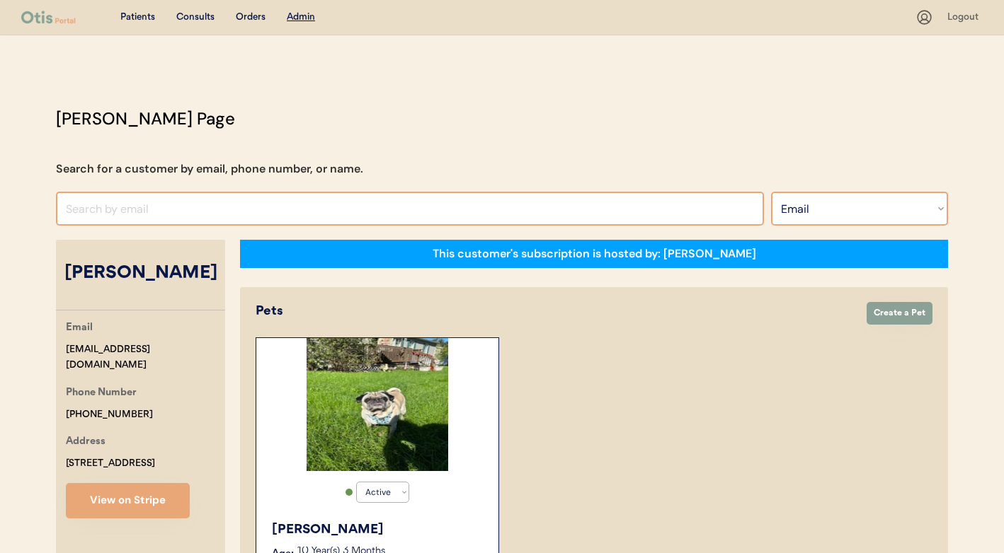
click at [903, 194] on select "Search By Name Email Phone Number" at bounding box center [859, 209] width 177 height 34
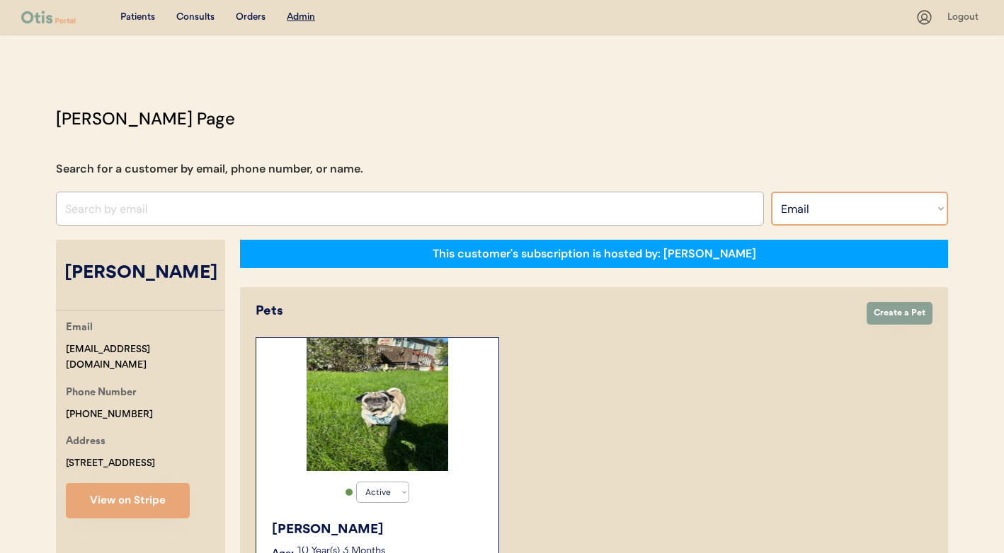
select select ""Name""
click at [771, 192] on select "Search By Name Email Phone Number" at bounding box center [859, 209] width 177 height 34
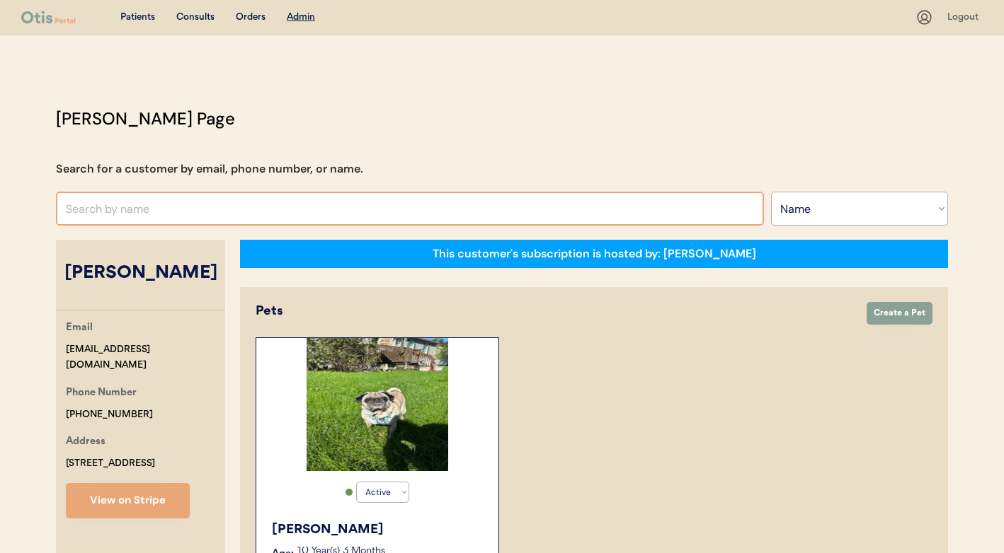
click at [534, 197] on input "text" at bounding box center [410, 209] width 708 height 34
type input "[PERSON_NAME]"
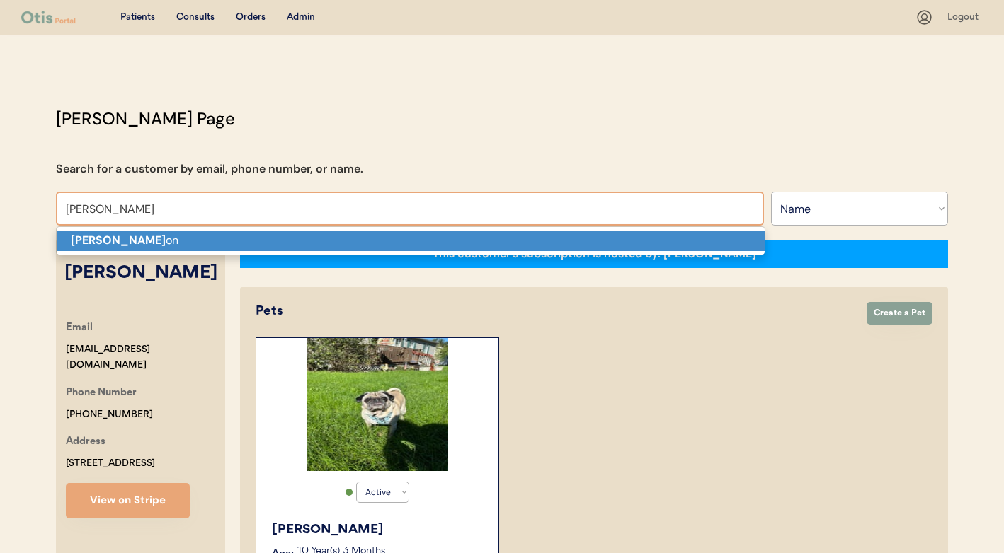
type input "[PERSON_NAME]"
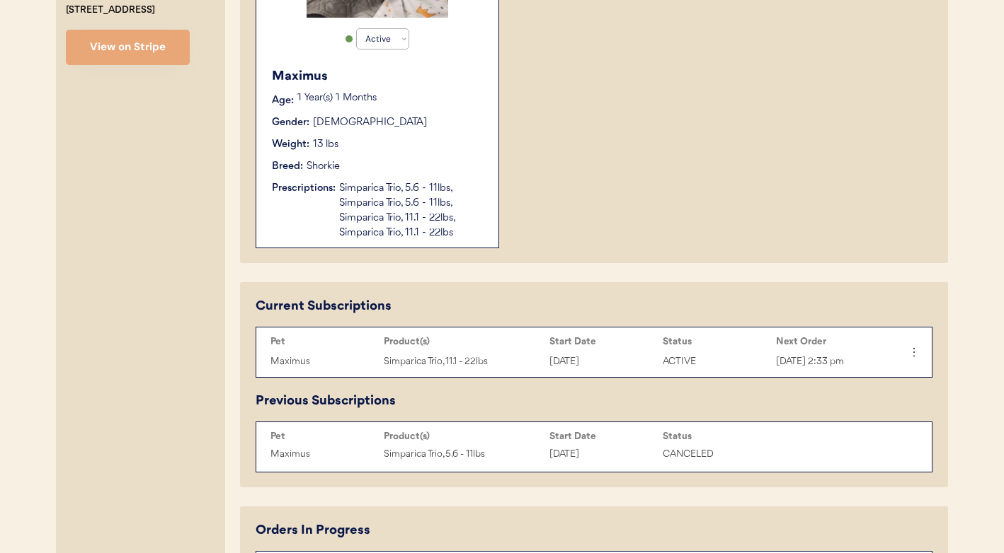
scroll to position [430, 0]
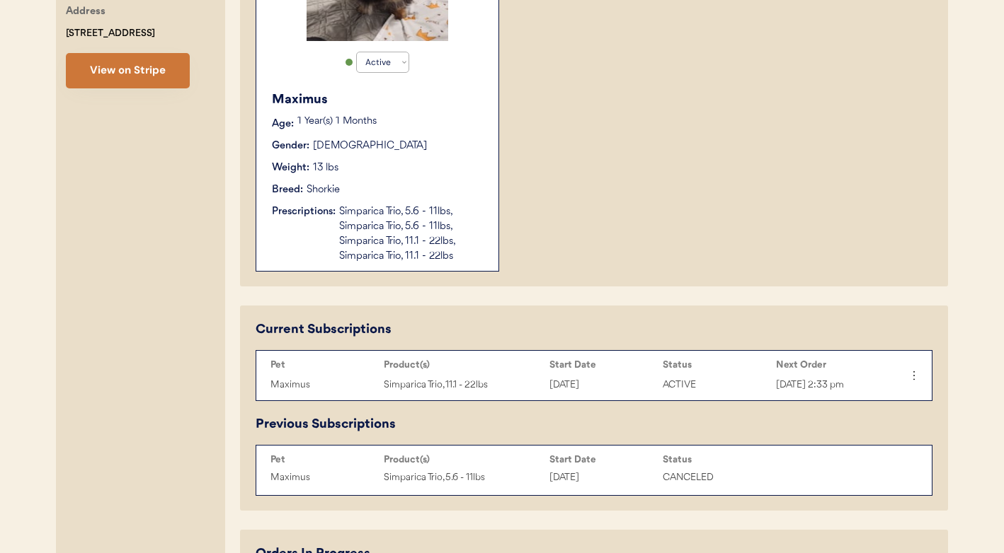
click at [125, 74] on button "View on Stripe" at bounding box center [128, 70] width 124 height 35
